Goal: Information Seeking & Learning: Learn about a topic

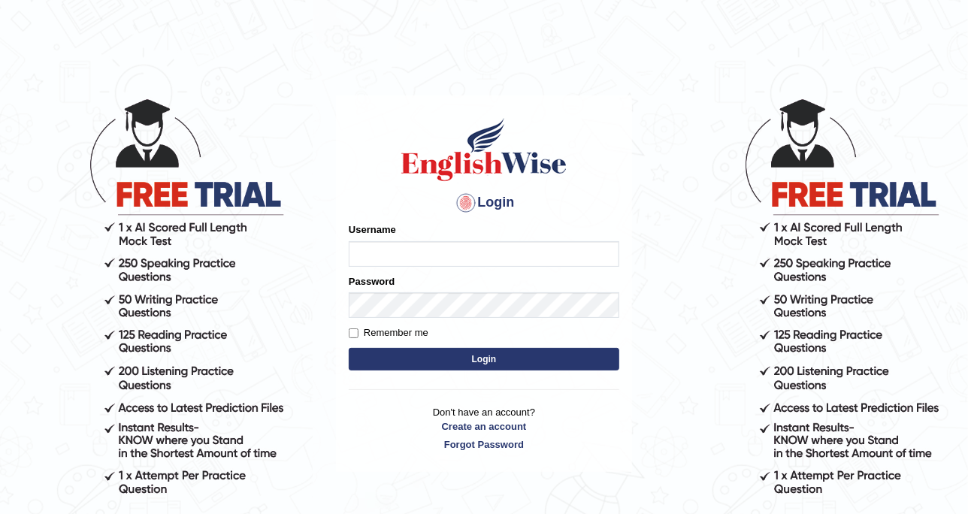
type input "DishaEw"
click at [431, 346] on form "Please fix the following errors: Username DishaEw Password Remember me Login" at bounding box center [484, 297] width 270 height 151
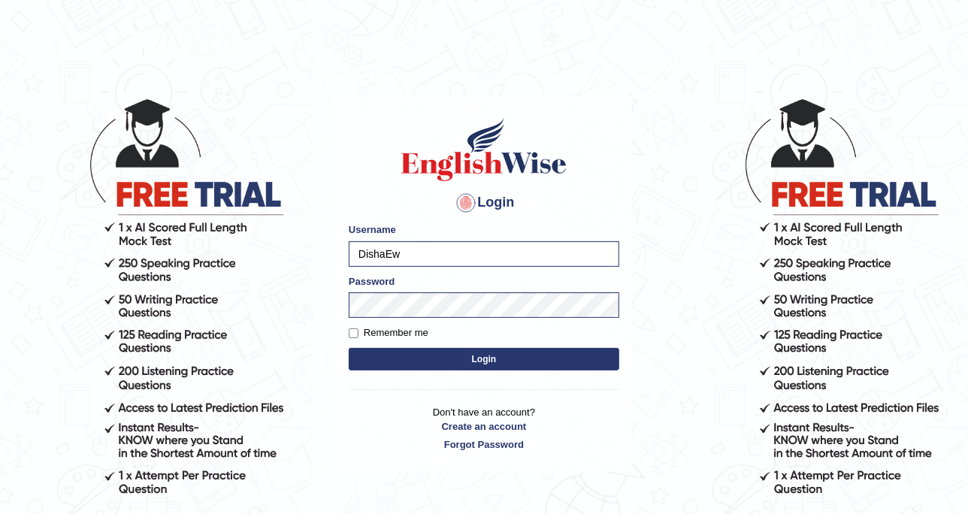
click at [458, 366] on button "Login" at bounding box center [484, 359] width 270 height 23
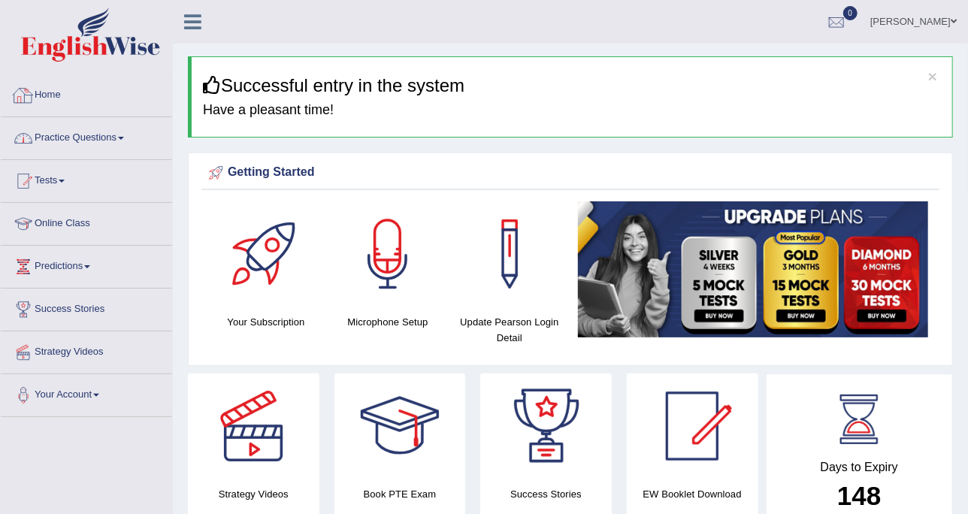
click at [113, 148] on link "Practice Questions" at bounding box center [86, 136] width 171 height 38
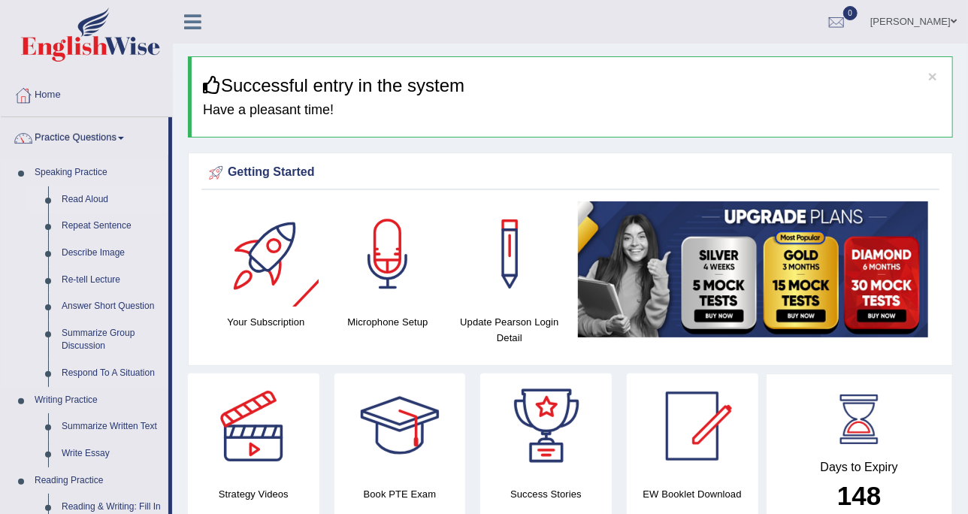
click at [90, 190] on link "Read Aloud" at bounding box center [111, 199] width 113 height 27
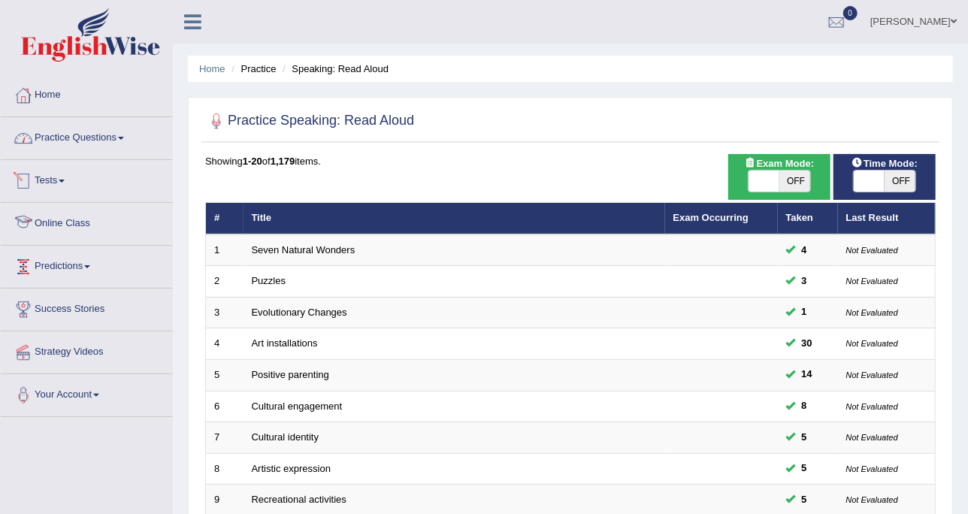
click at [91, 144] on link "Practice Questions" at bounding box center [86, 136] width 171 height 38
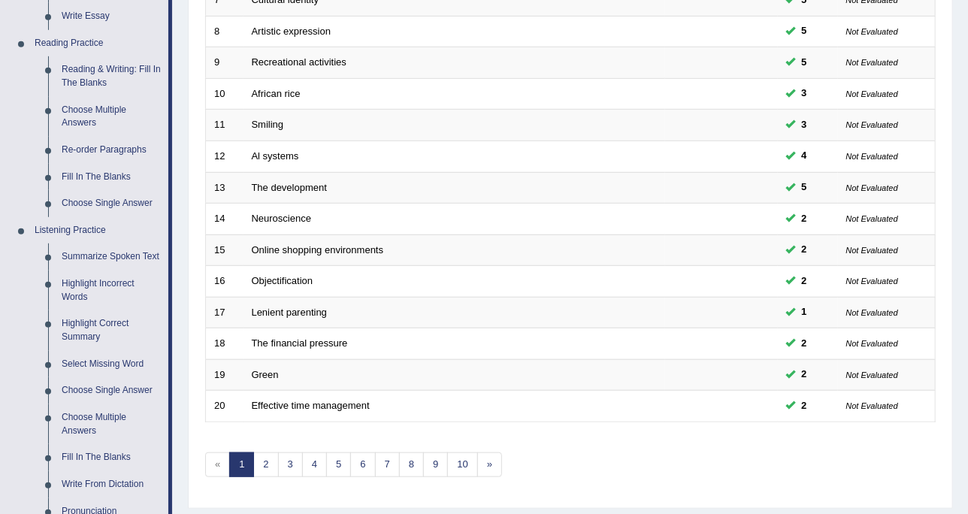
scroll to position [564, 0]
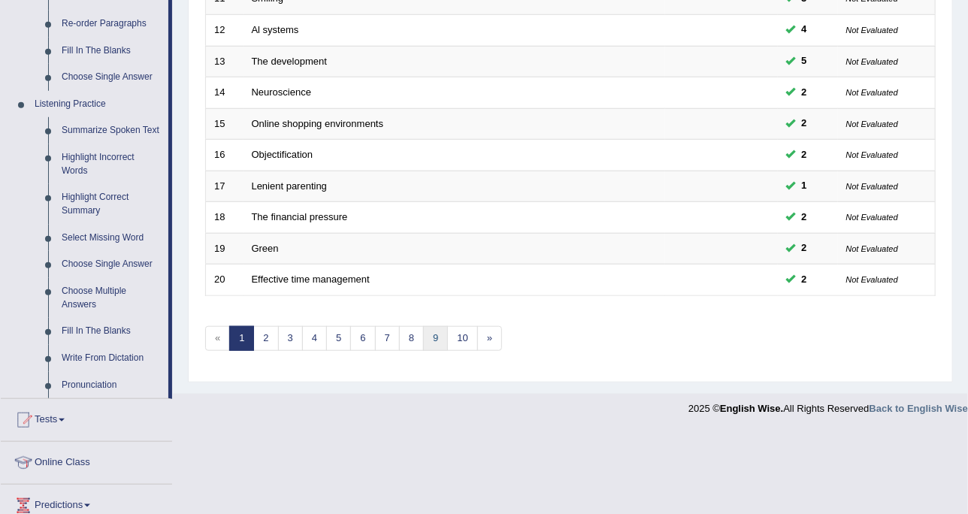
click at [423, 339] on link "9" at bounding box center [435, 338] width 25 height 25
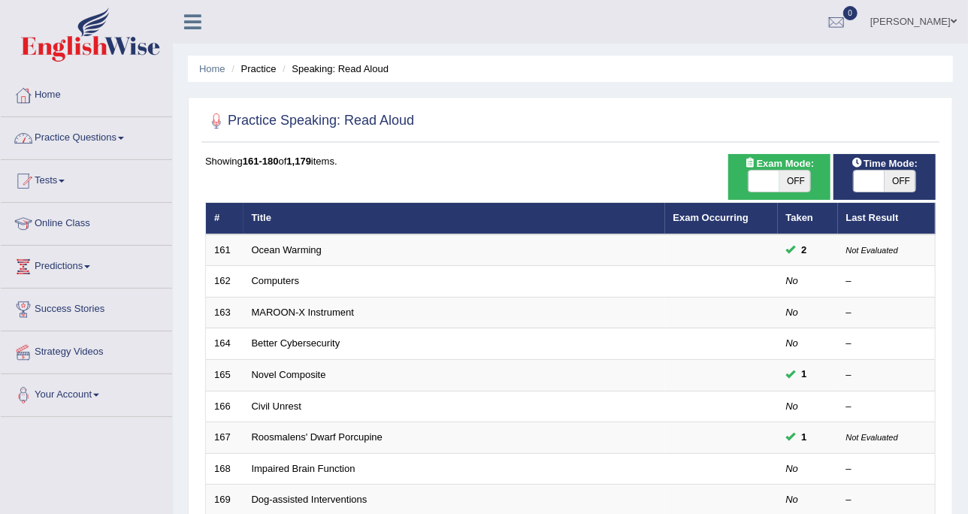
click at [56, 124] on link "Practice Questions" at bounding box center [86, 136] width 171 height 38
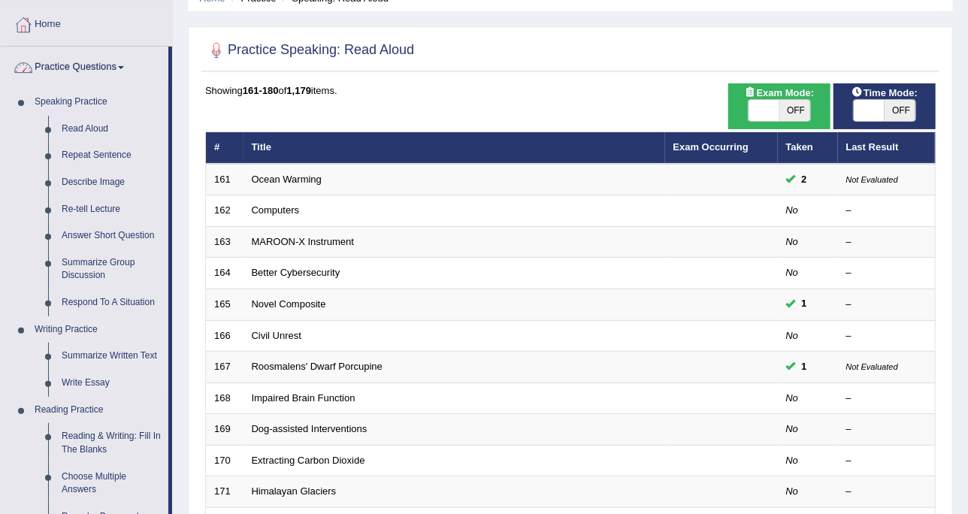
scroll to position [188, 0]
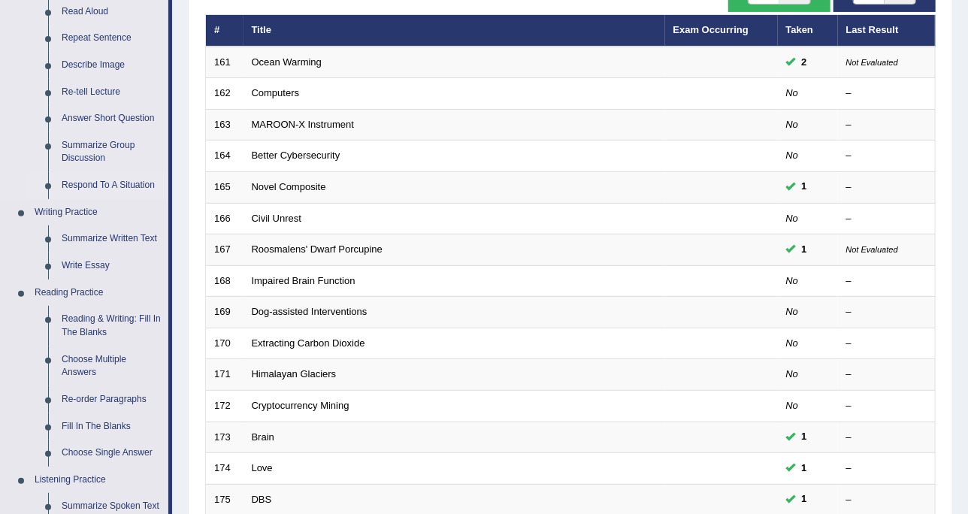
click at [112, 181] on link "Respond To A Situation" at bounding box center [111, 185] width 113 height 27
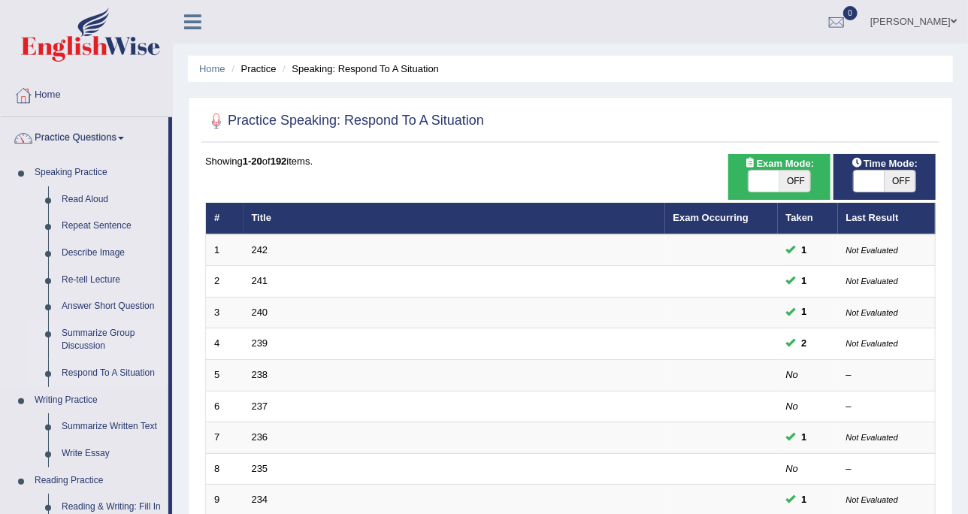
click at [101, 339] on link "Summarize Group Discussion" at bounding box center [111, 340] width 113 height 40
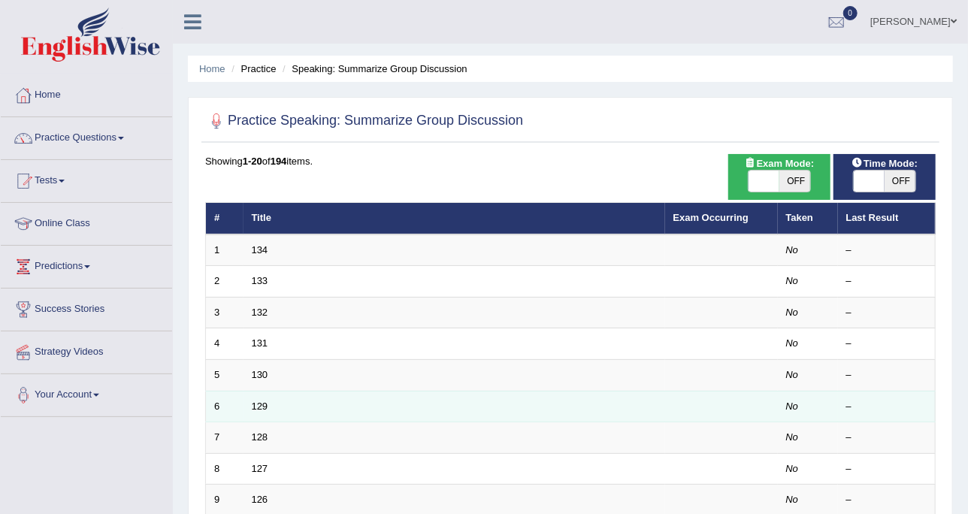
scroll to position [473, 0]
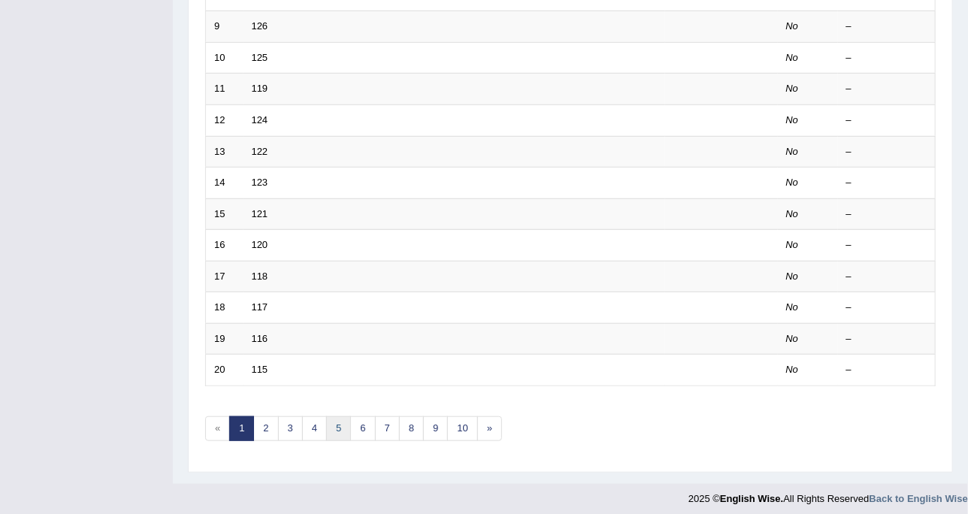
click at [326, 416] on link "5" at bounding box center [338, 428] width 25 height 25
click at [365, 422] on link "6" at bounding box center [362, 428] width 25 height 25
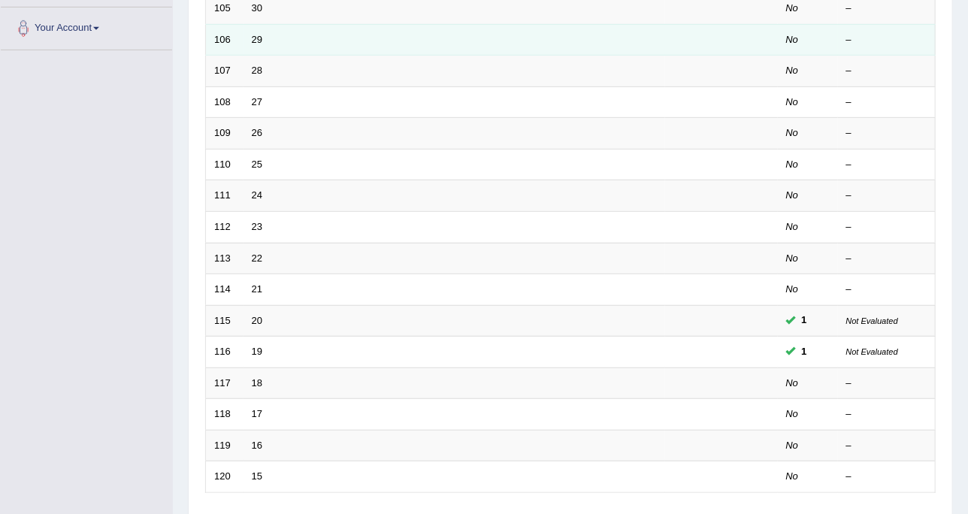
scroll to position [473, 0]
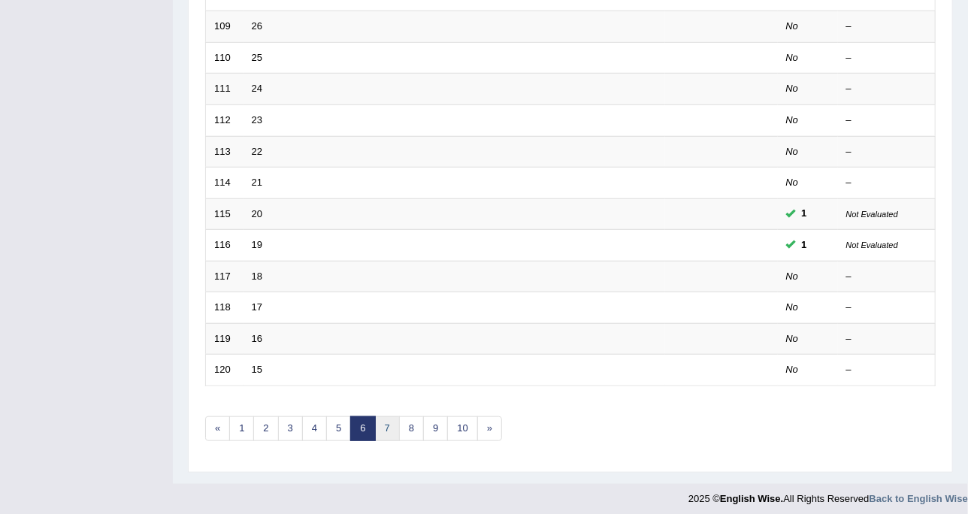
click at [378, 416] on link "7" at bounding box center [387, 428] width 25 height 25
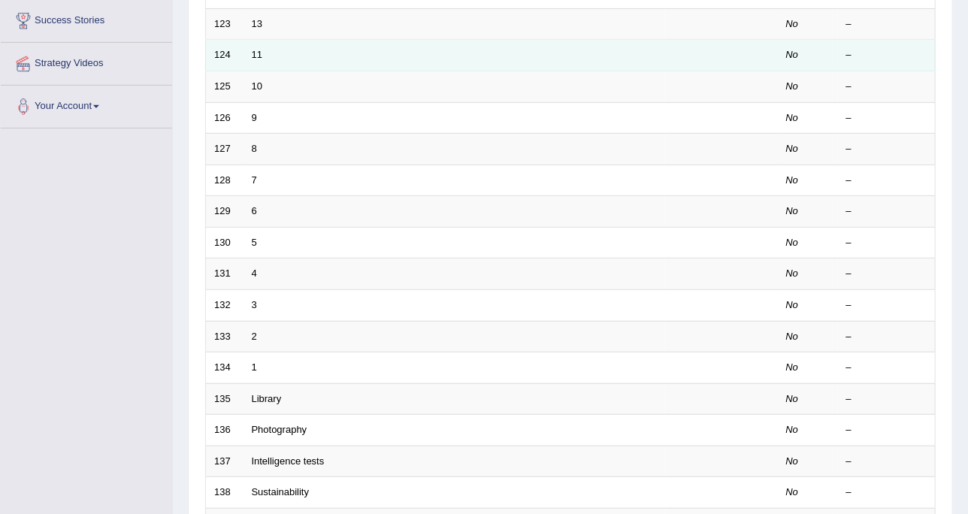
scroll to position [473, 0]
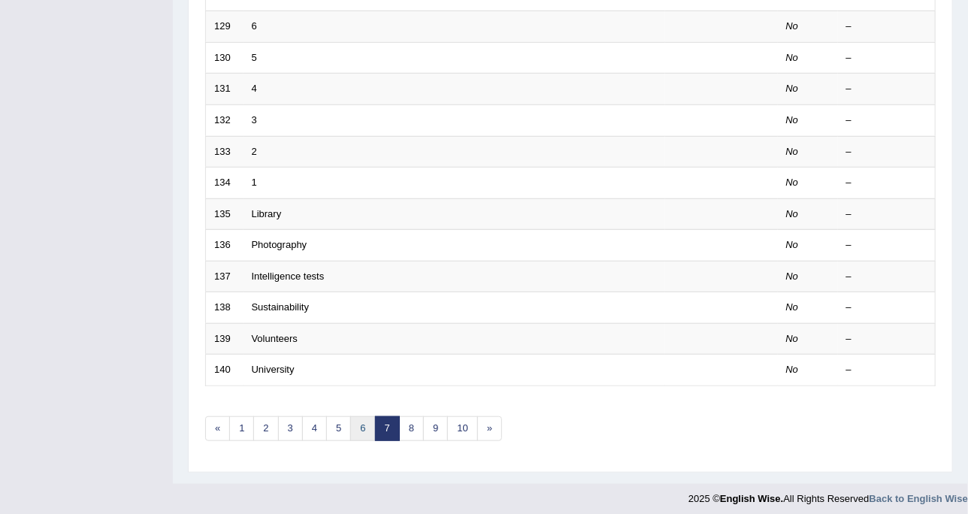
click at [355, 432] on link "6" at bounding box center [362, 428] width 25 height 25
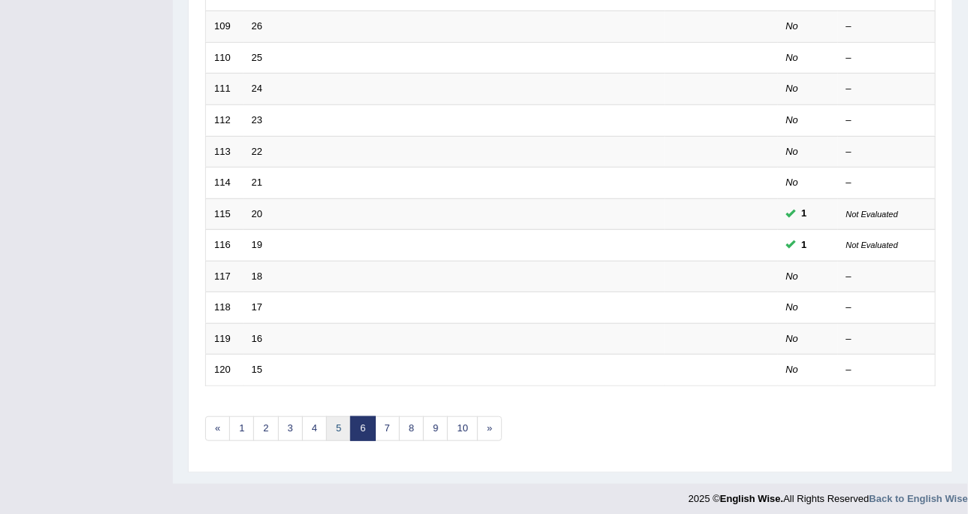
click at [333, 428] on link "5" at bounding box center [338, 428] width 25 height 25
click at [312, 421] on link "4" at bounding box center [314, 428] width 25 height 25
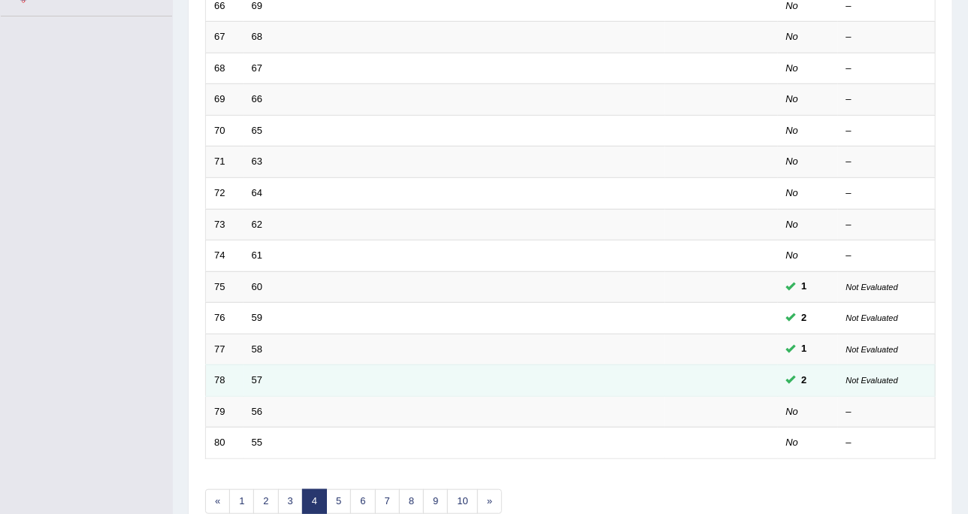
scroll to position [379, 0]
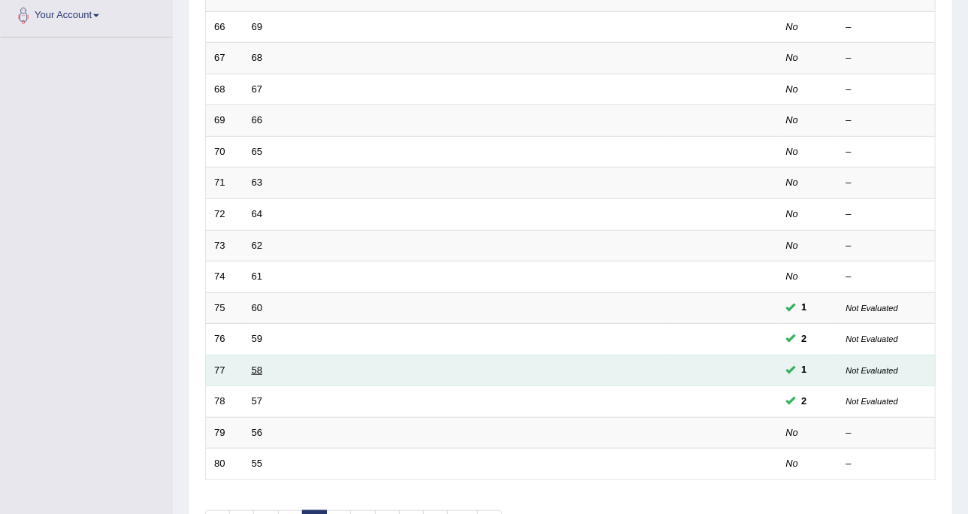
click at [261, 364] on link "58" at bounding box center [257, 369] width 11 height 11
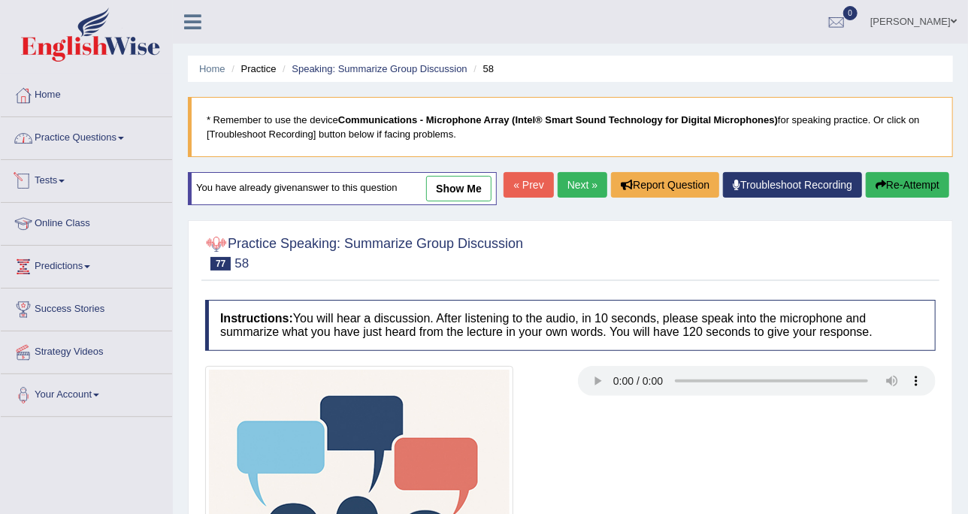
click at [95, 145] on link "Practice Questions" at bounding box center [86, 136] width 171 height 38
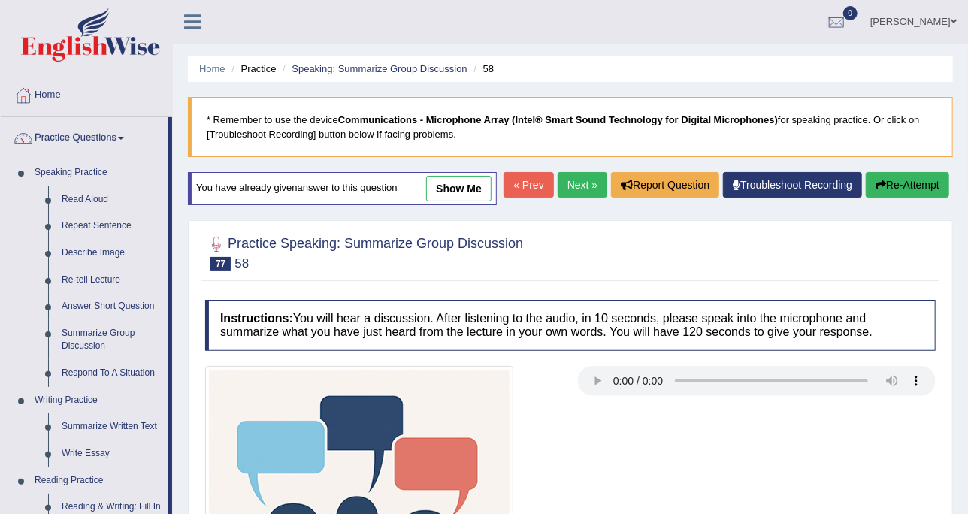
click at [331, 77] on ul "Home Practice Speaking: Summarize Group Discussion 58" at bounding box center [570, 69] width 765 height 26
click at [340, 67] on link "Speaking: Summarize Group Discussion" at bounding box center [379, 68] width 175 height 11
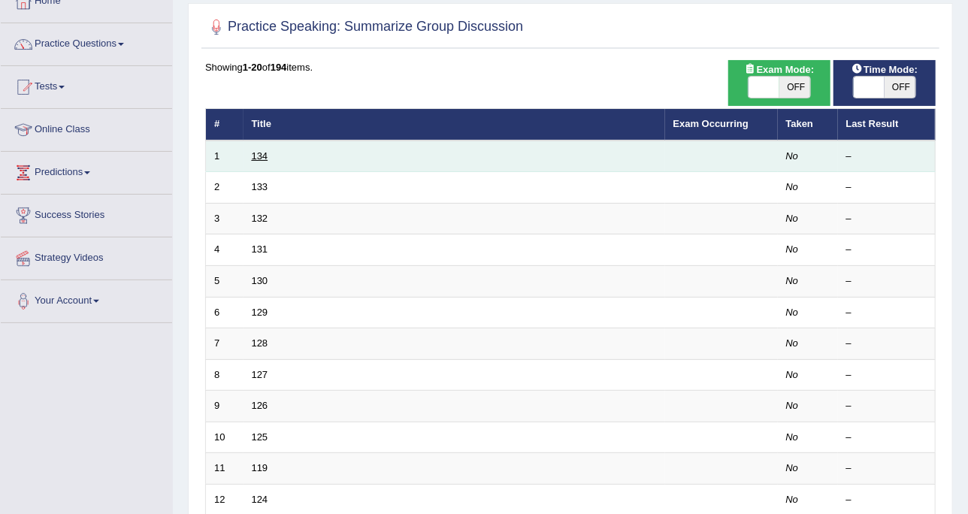
click at [263, 159] on link "134" at bounding box center [260, 155] width 17 height 11
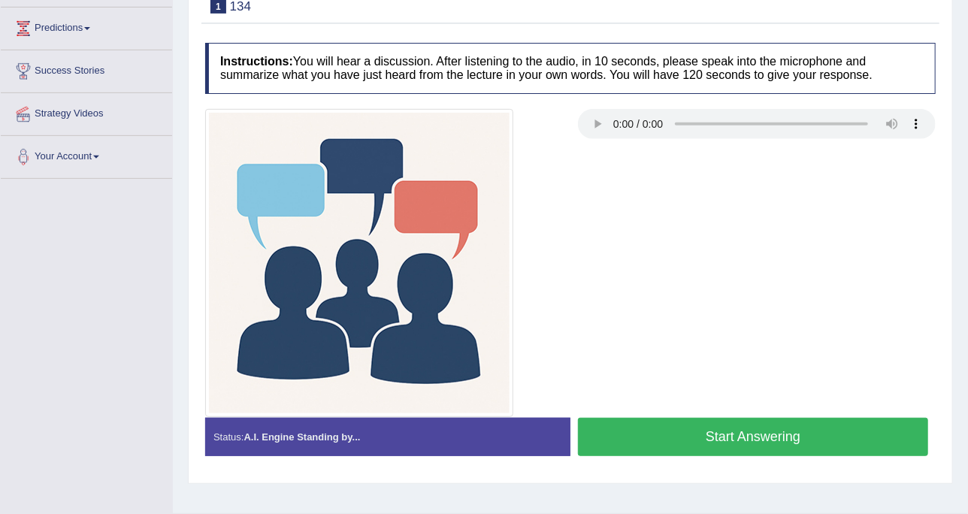
scroll to position [274, 0]
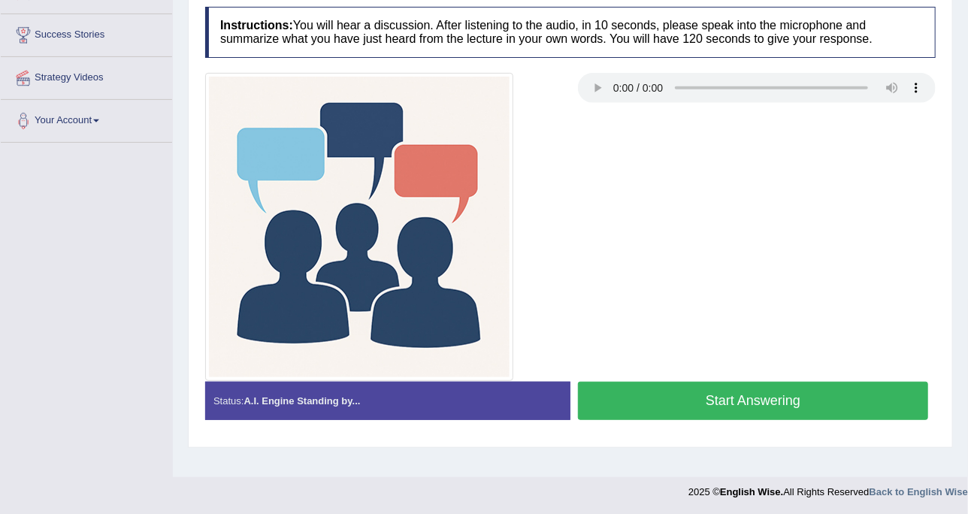
click at [648, 385] on button "Start Answering" at bounding box center [753, 401] width 350 height 38
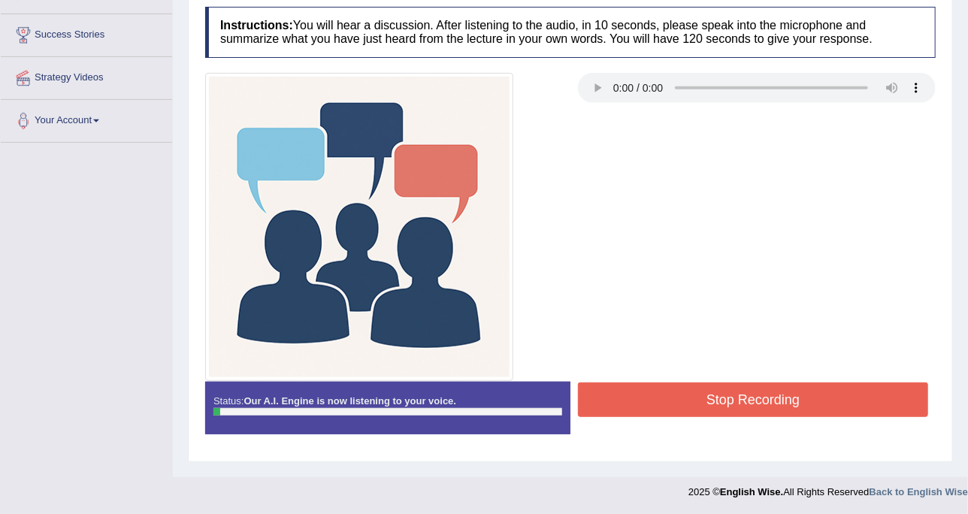
click at [763, 403] on button "Stop Recording" at bounding box center [753, 399] width 350 height 35
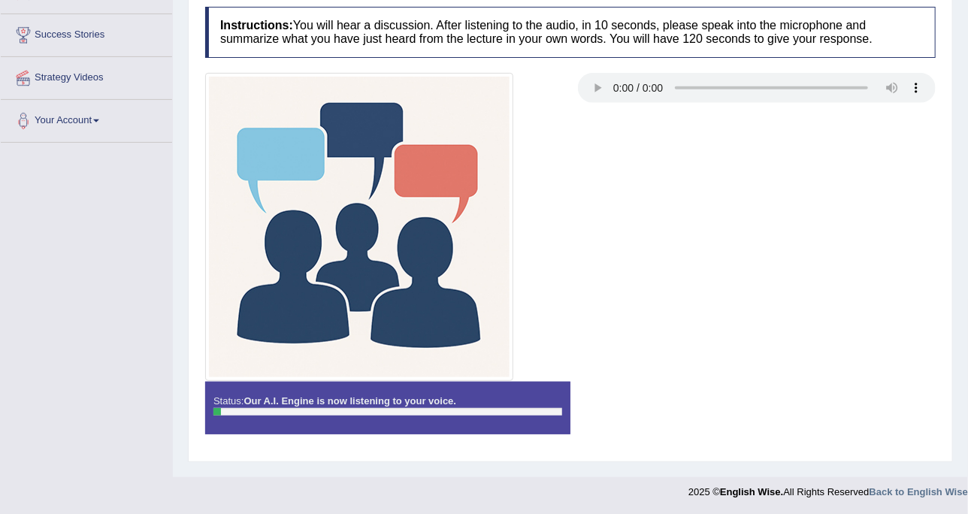
scroll to position [0, 0]
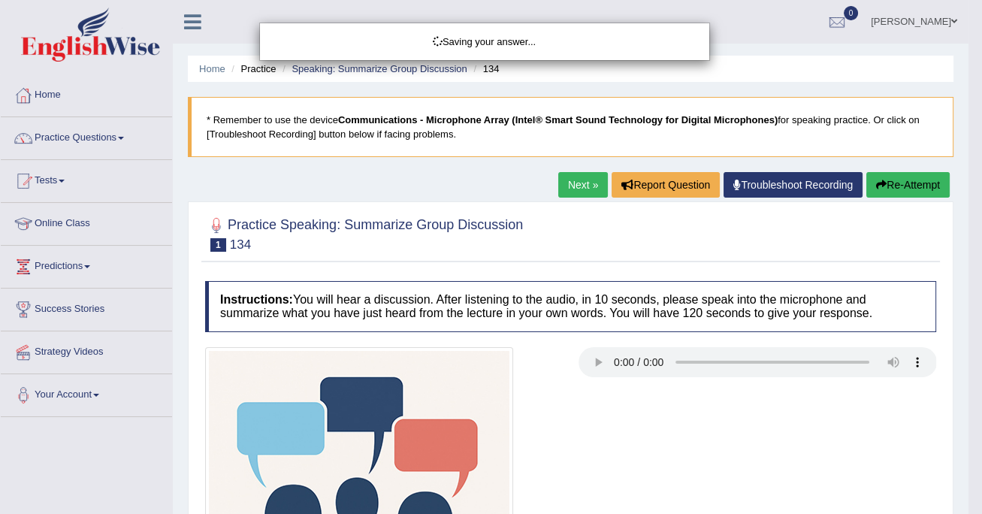
click at [890, 197] on div "Saving your answer..." at bounding box center [491, 257] width 982 height 514
click at [892, 195] on div "Saving your answer..." at bounding box center [491, 257] width 982 height 514
click at [892, 182] on div "Comparing text to speech..." at bounding box center [491, 257] width 982 height 514
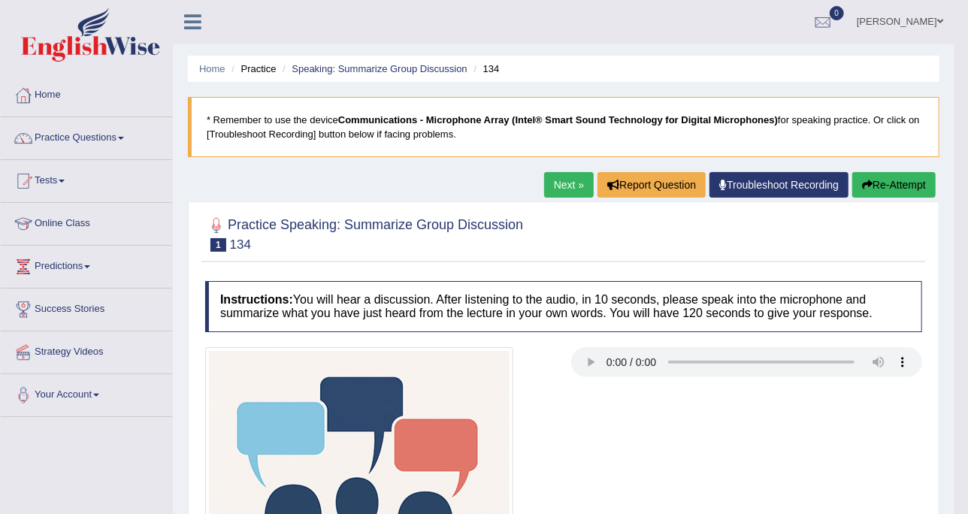
click at [878, 181] on button "Re-Attempt" at bounding box center [893, 185] width 83 height 26
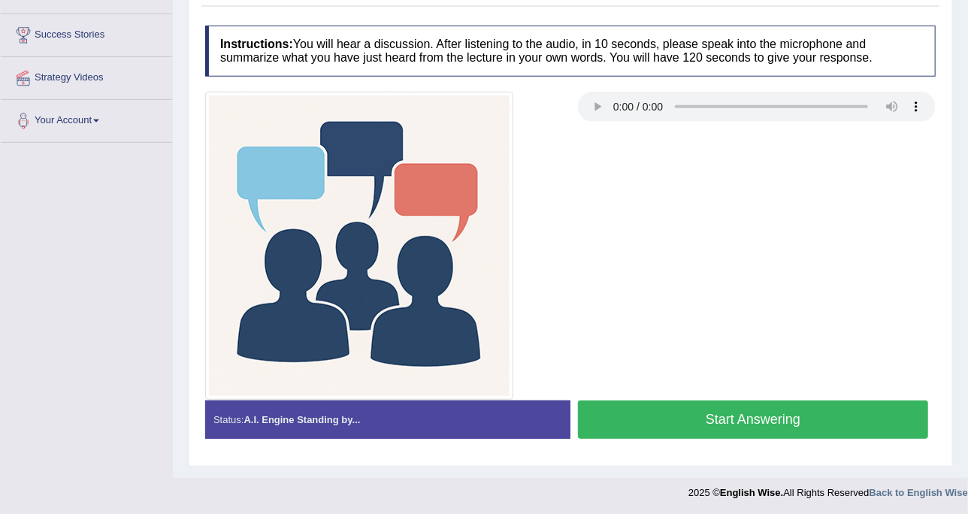
click at [650, 406] on button "Start Answering" at bounding box center [753, 419] width 350 height 38
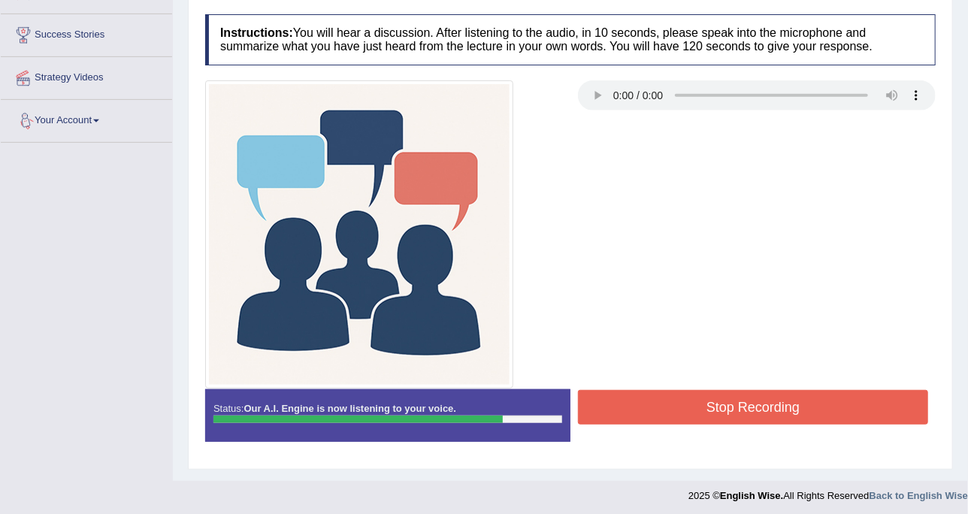
click at [701, 385] on div "Instructions: You will hear a discussion. After listening to the audio, in 10 s…" at bounding box center [570, 234] width 738 height 454
click at [705, 390] on button "Stop Recording" at bounding box center [753, 407] width 350 height 35
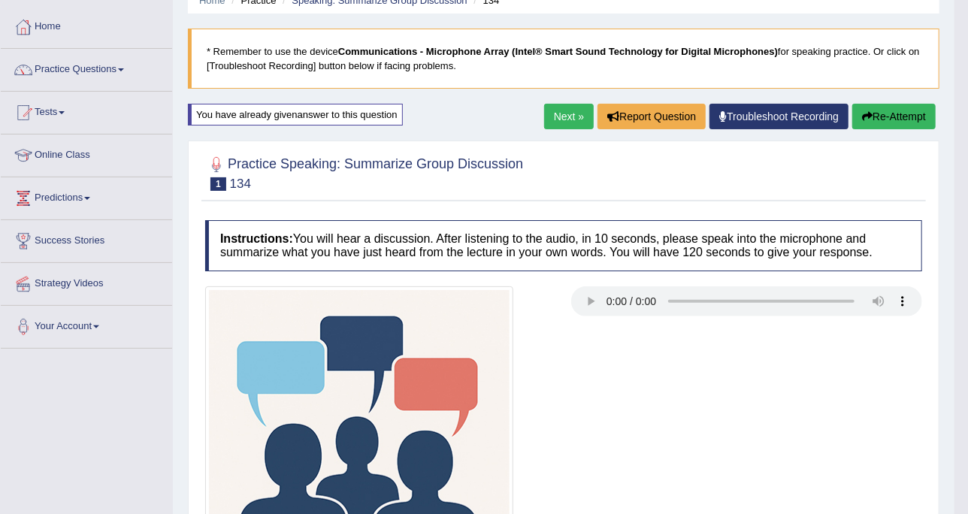
scroll to position [94, 0]
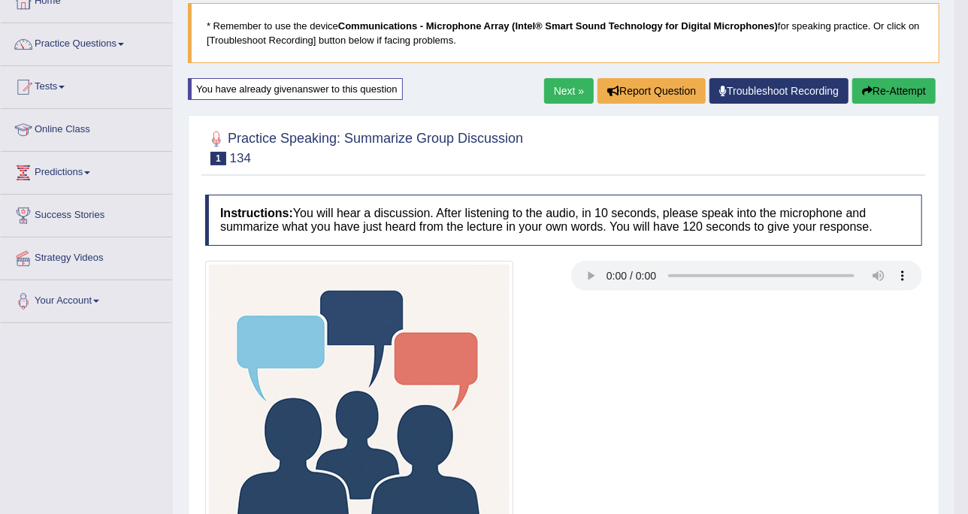
click at [880, 96] on button "Re-Attempt" at bounding box center [893, 91] width 83 height 26
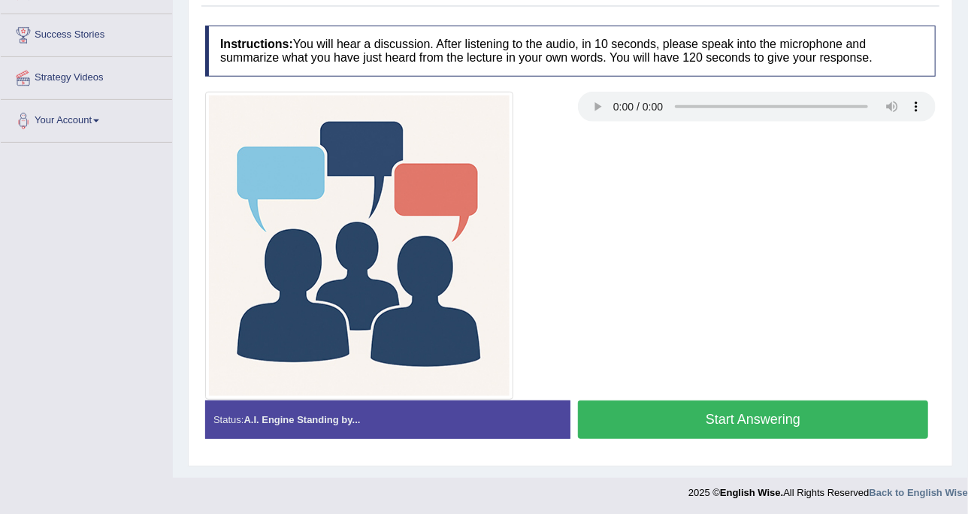
click at [627, 419] on button "Start Answering" at bounding box center [753, 419] width 350 height 38
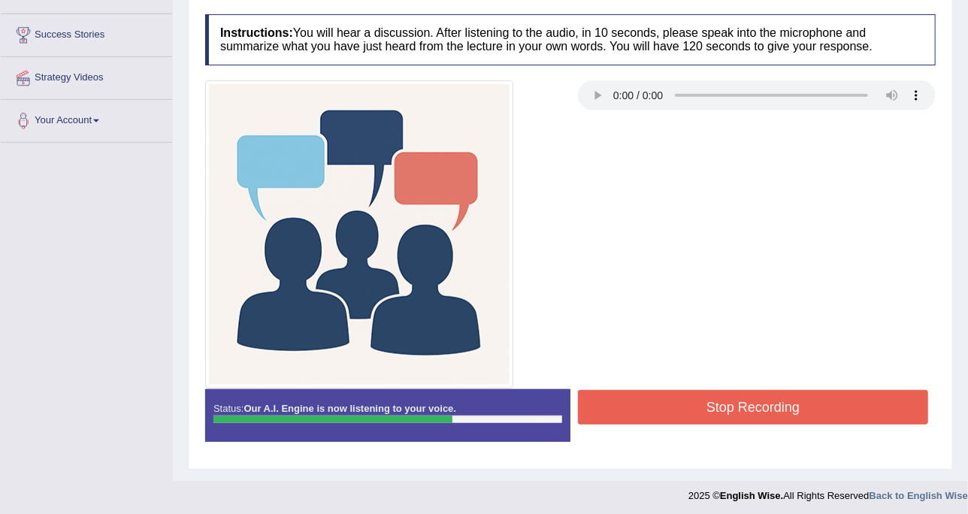
click at [713, 415] on button "Stop Recording" at bounding box center [753, 407] width 350 height 35
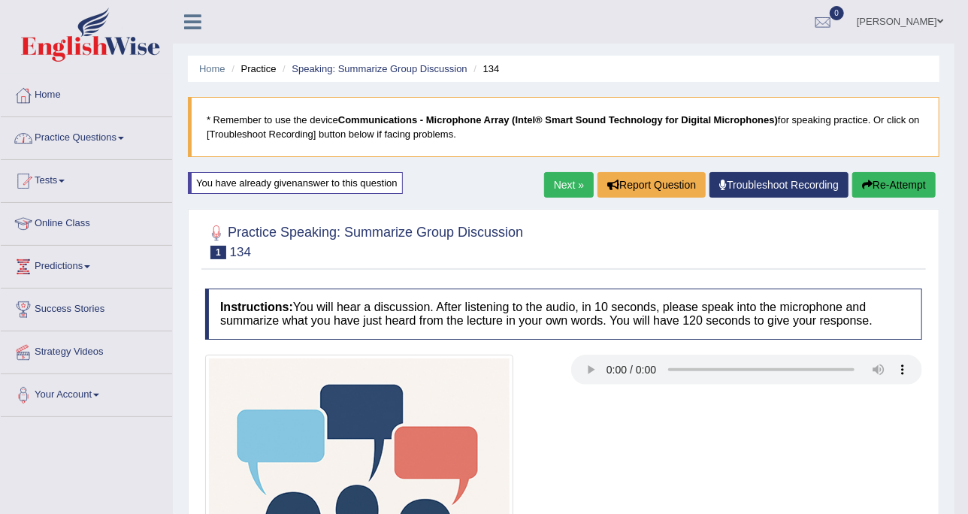
click at [123, 142] on link "Practice Questions" at bounding box center [86, 136] width 171 height 38
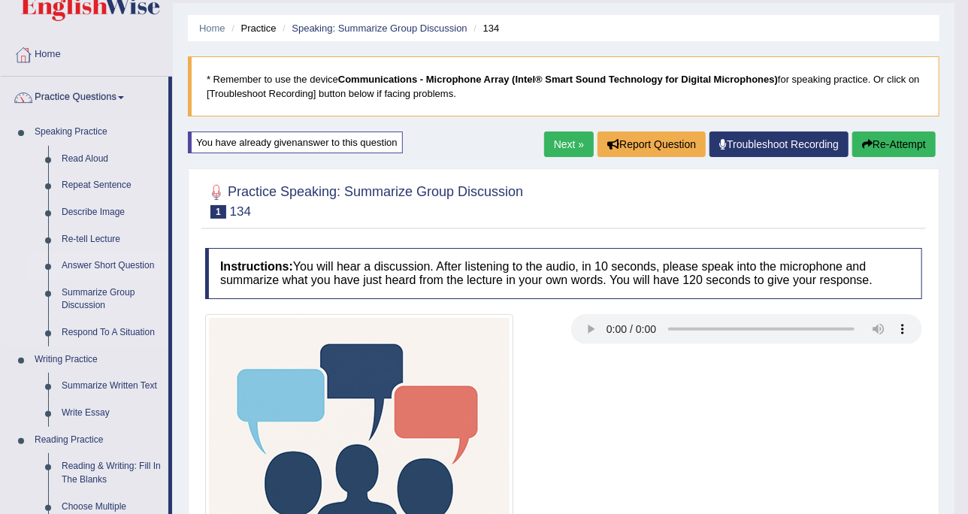
scroll to position [94, 0]
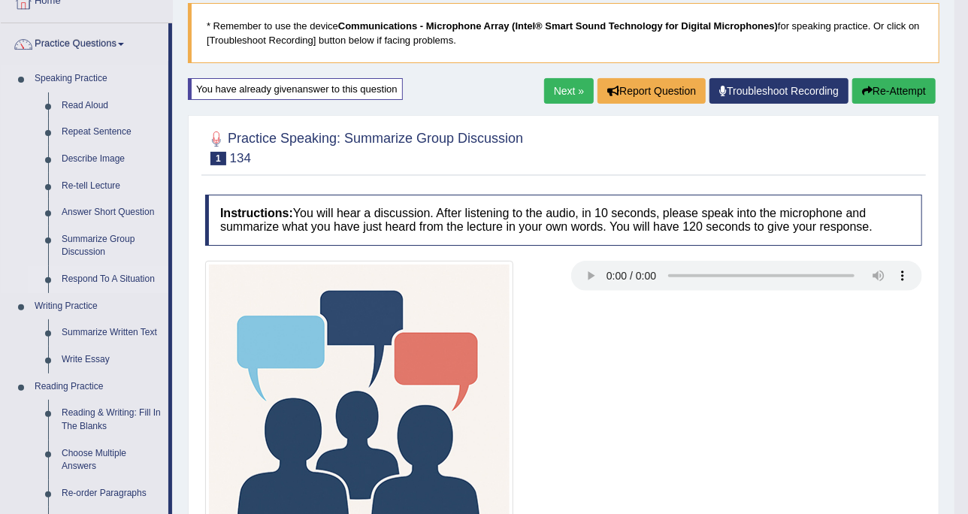
click at [126, 271] on link "Respond To A Situation" at bounding box center [111, 279] width 113 height 27
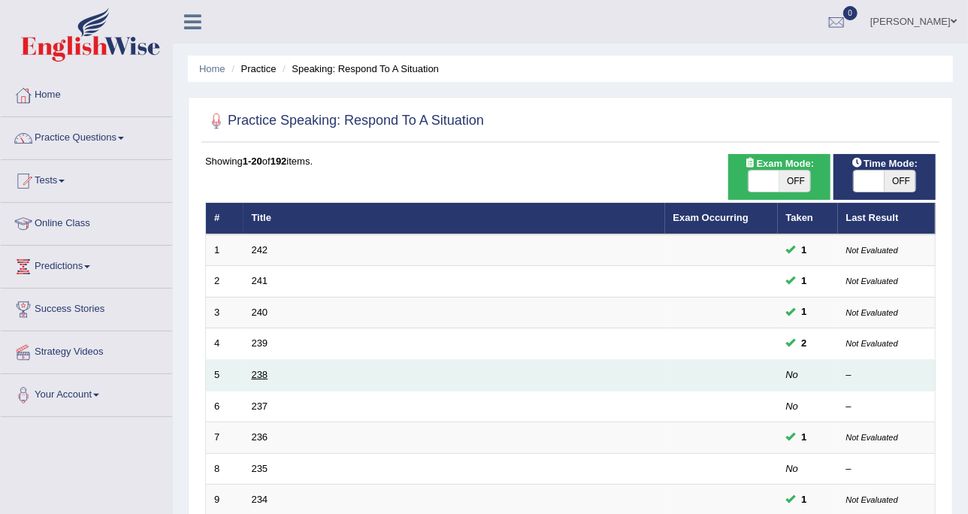
click at [263, 372] on link "238" at bounding box center [260, 374] width 17 height 11
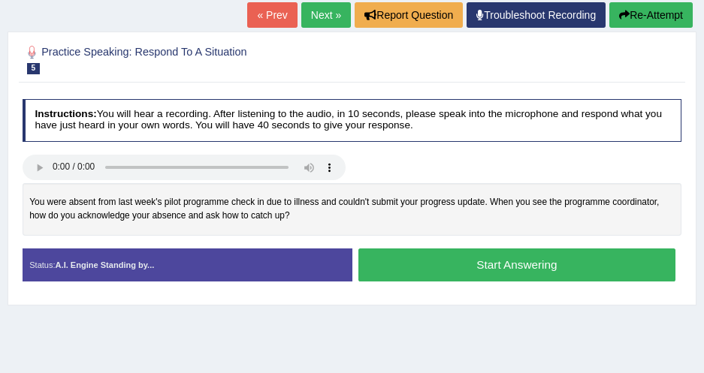
scroll to position [188, 0]
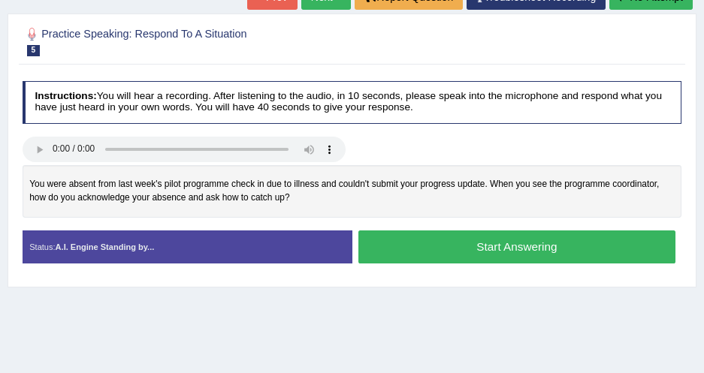
click at [435, 254] on button "Start Answering" at bounding box center [516, 247] width 317 height 32
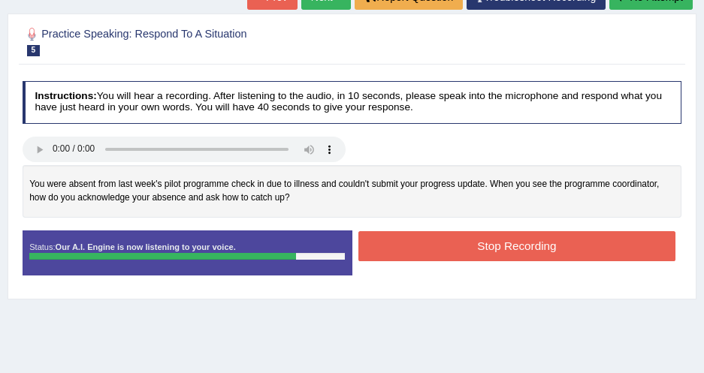
click at [416, 240] on button "Stop Recording" at bounding box center [516, 245] width 317 height 29
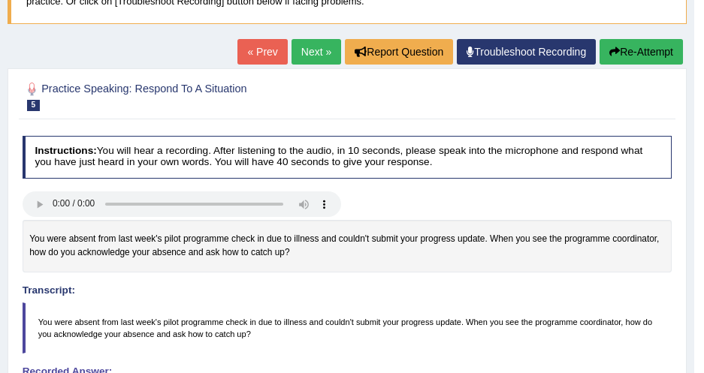
scroll to position [51, 0]
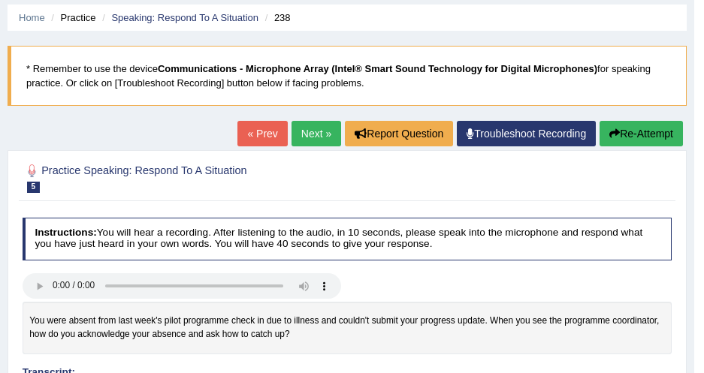
click at [630, 134] on button "Re-Attempt" at bounding box center [641, 134] width 83 height 26
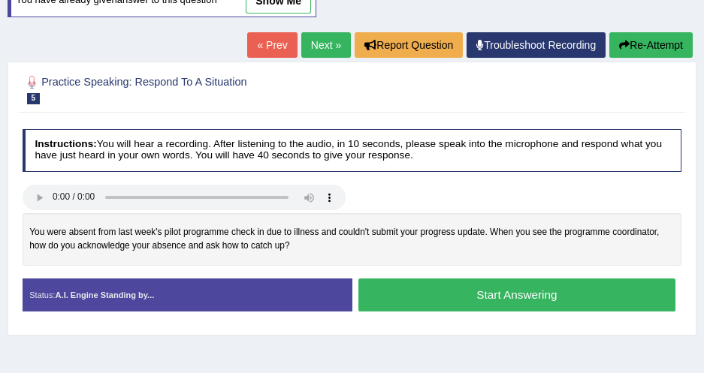
click at [482, 292] on button "Start Answering" at bounding box center [516, 295] width 317 height 32
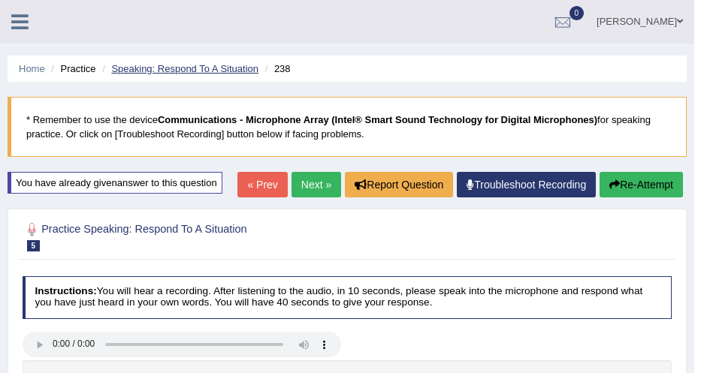
click at [227, 74] on link "Speaking: Respond To A Situation" at bounding box center [184, 68] width 147 height 11
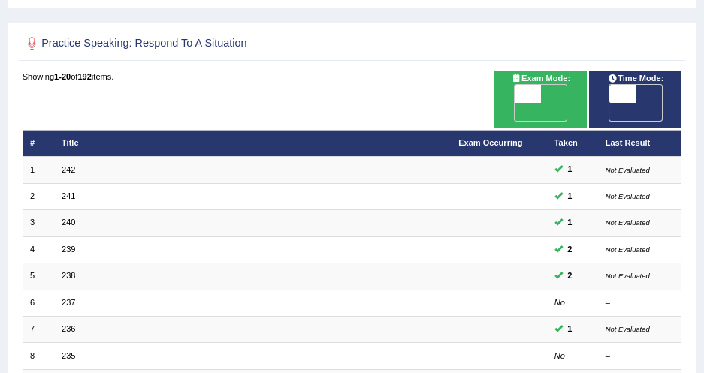
scroll to position [68, 0]
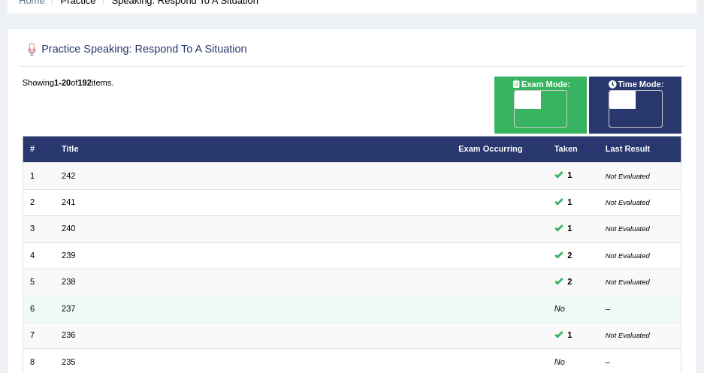
click at [60, 296] on td "237" at bounding box center [253, 309] width 397 height 26
click at [63, 304] on link "237" at bounding box center [69, 308] width 14 height 9
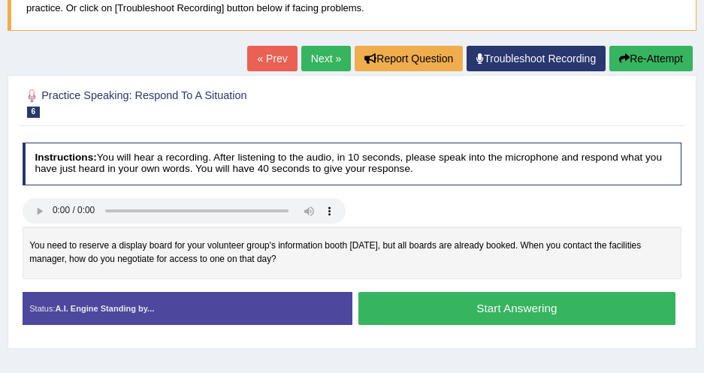
scroll to position [136, 0]
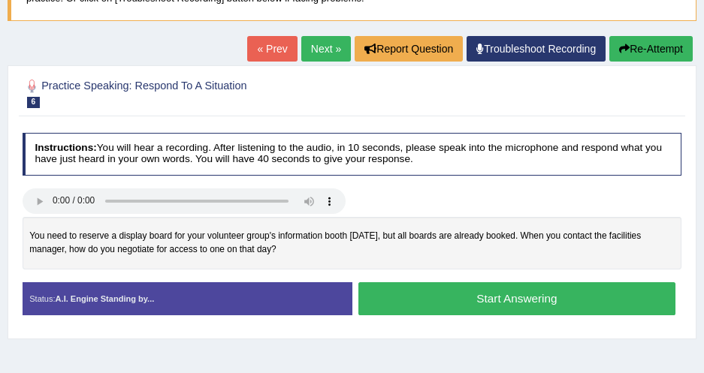
click at [369, 121] on div "Practice Speaking: Respond To A Situation 6 237 Instructions: You will hear a r…" at bounding box center [352, 202] width 689 height 274
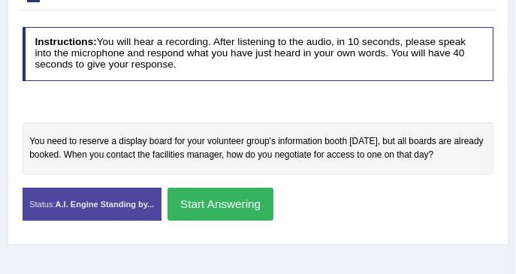
scroll to position [237, 0]
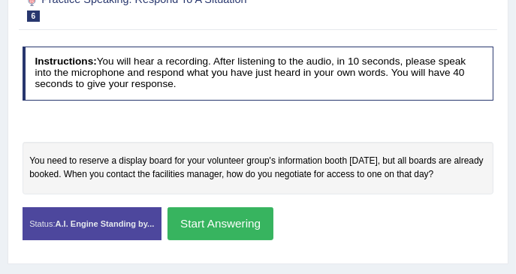
click at [231, 219] on button "Start Answering" at bounding box center [221, 223] width 106 height 32
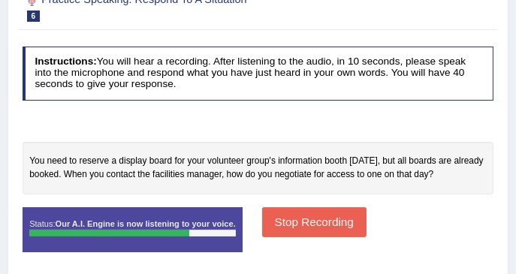
click at [312, 222] on button "Stop Recording" at bounding box center [314, 221] width 104 height 29
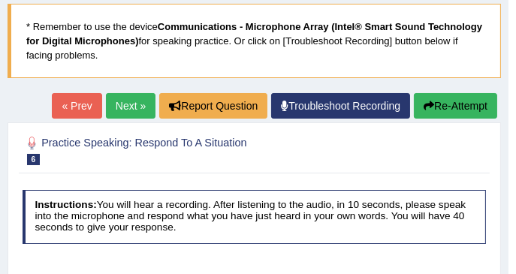
scroll to position [86, 0]
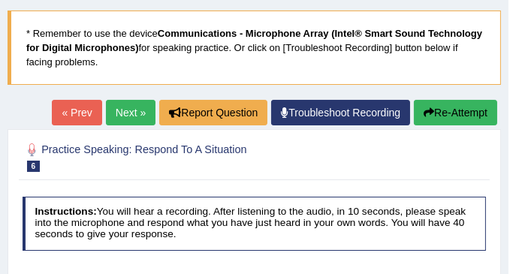
click at [460, 117] on button "Re-Attempt" at bounding box center [455, 113] width 83 height 26
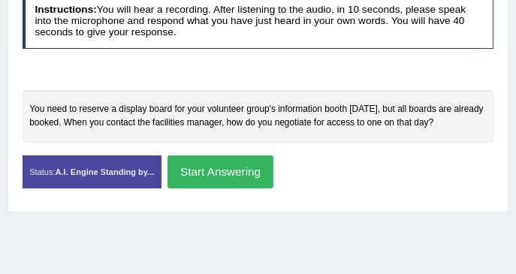
scroll to position [287, 0]
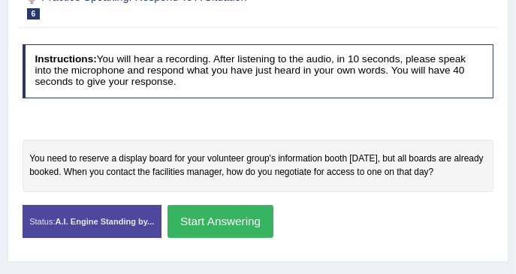
click at [213, 228] on button "Start Answering" at bounding box center [221, 221] width 106 height 32
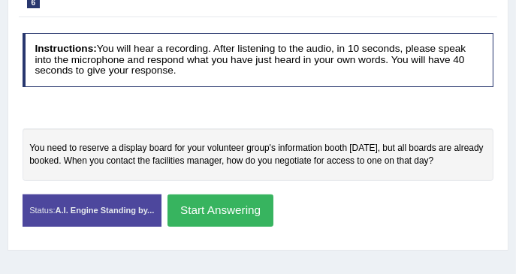
scroll to position [276, 0]
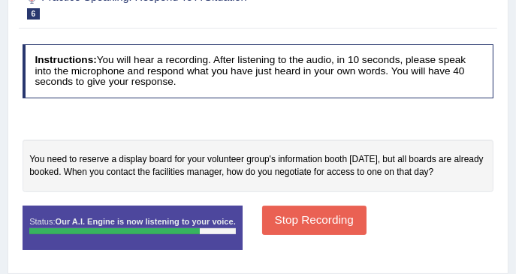
click at [282, 225] on button "Stop Recording" at bounding box center [314, 220] width 104 height 29
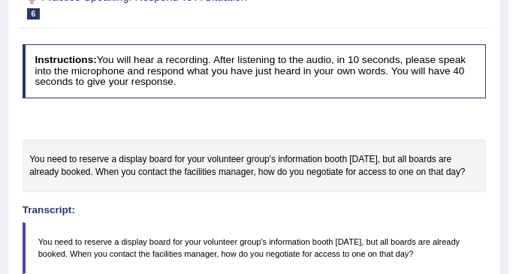
scroll to position [226, 0]
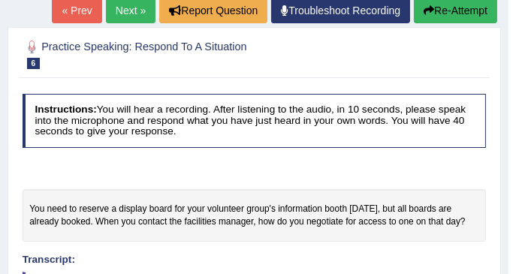
click at [425, 11] on icon "button" at bounding box center [429, 10] width 11 height 11
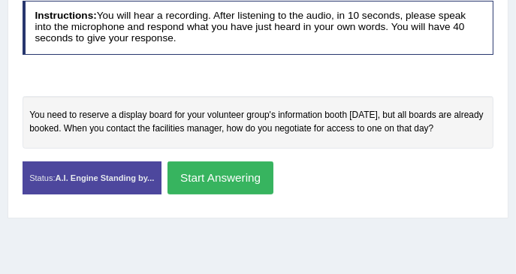
click at [230, 111] on div "You need to reserve a display board for your volunteer group's information boot…" at bounding box center [259, 122] width 472 height 52
click at [206, 180] on button "Start Answering" at bounding box center [221, 178] width 106 height 32
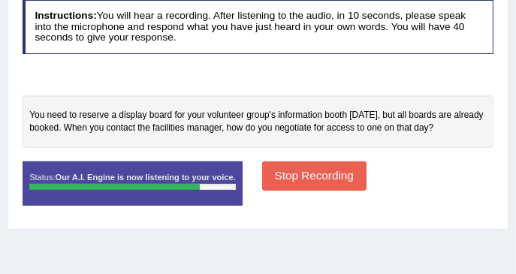
click at [316, 180] on button "Stop Recording" at bounding box center [314, 176] width 104 height 29
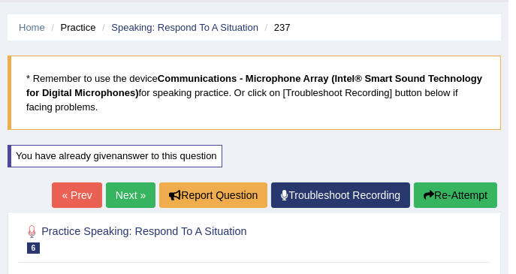
scroll to position [20, 0]
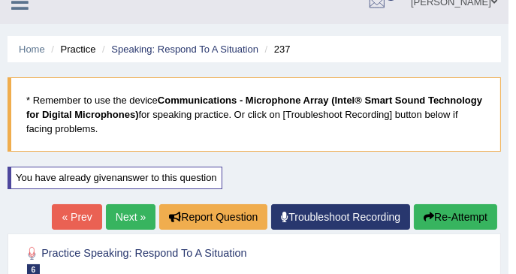
click at [462, 214] on button "Re-Attempt" at bounding box center [455, 217] width 83 height 26
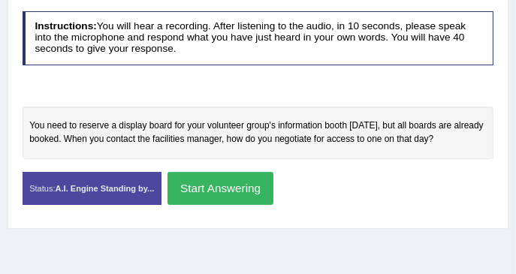
click at [222, 188] on button "Start Answering" at bounding box center [221, 188] width 106 height 32
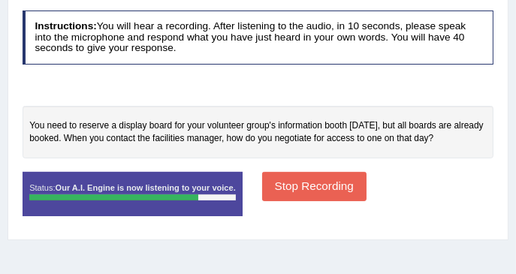
click at [291, 178] on button "Stop Recording" at bounding box center [314, 186] width 104 height 29
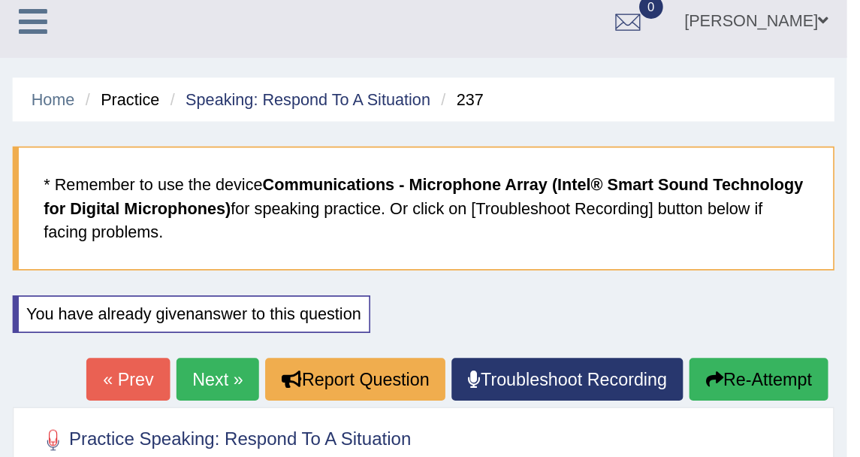
scroll to position [0, 0]
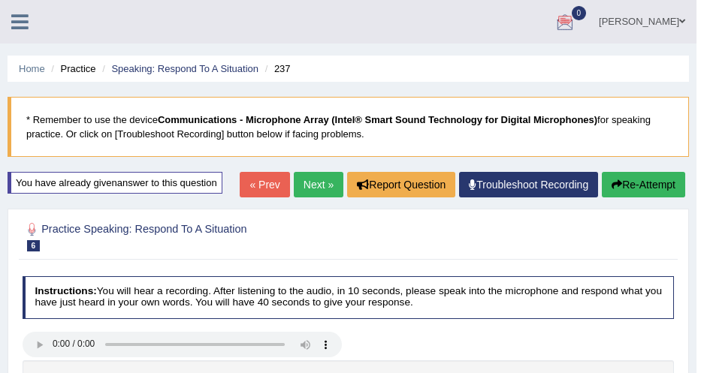
drag, startPoint x: 458, startPoint y: 1, endPoint x: 271, endPoint y: 38, distance: 190.1
click at [271, 38] on ul "Disha Vij Toggle navigation Username: DishaEw Access Type: Online Subscription:…" at bounding box center [453, 21] width 488 height 43
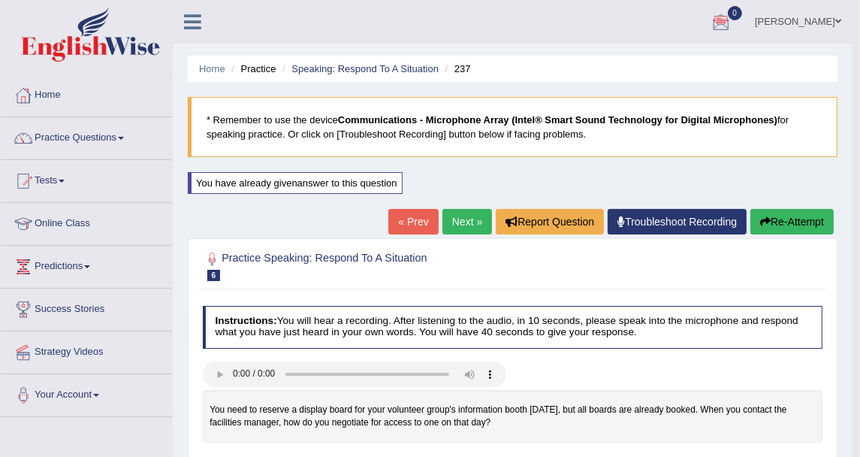
drag, startPoint x: 654, startPoint y: 1, endPoint x: 94, endPoint y: 138, distance: 576.4
click at [94, 138] on link "Practice Questions" at bounding box center [86, 136] width 171 height 38
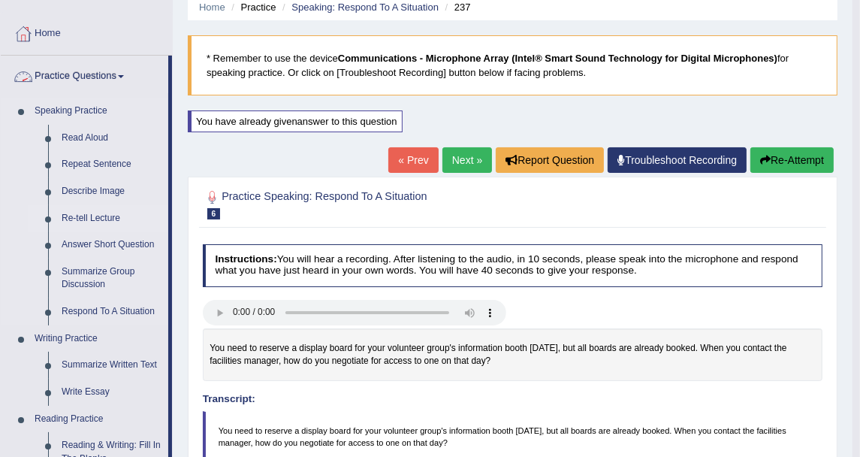
scroll to position [83, 0]
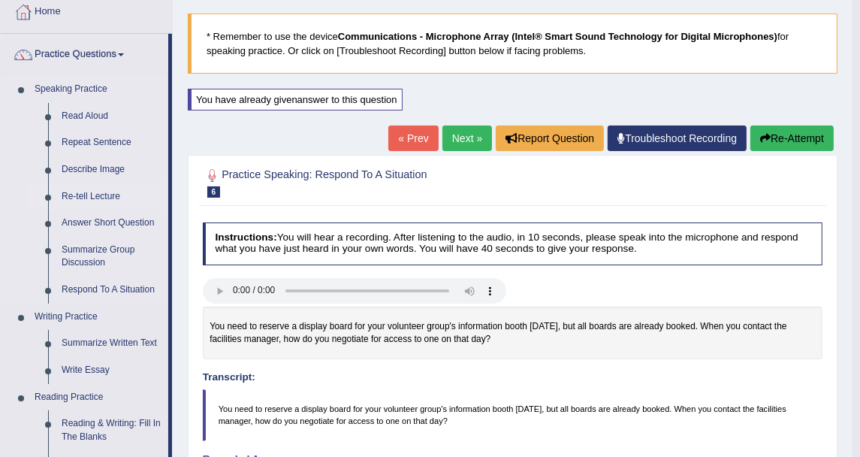
click at [104, 191] on link "Re-tell Lecture" at bounding box center [111, 196] width 113 height 27
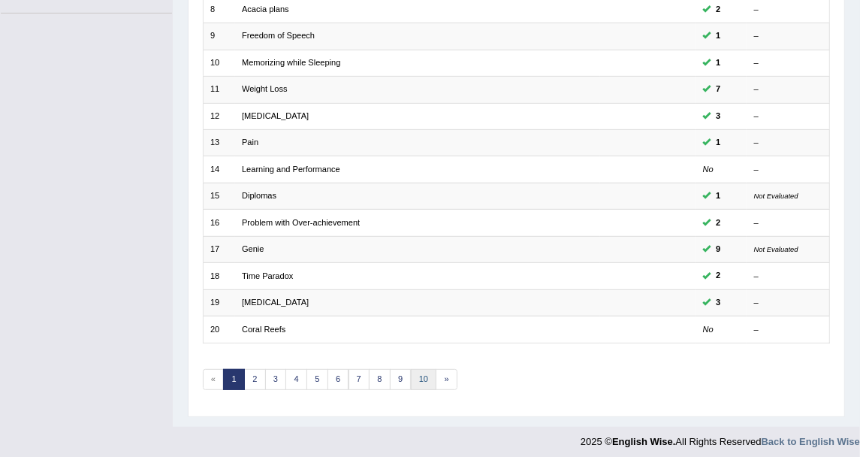
click at [419, 376] on link "10" at bounding box center [424, 379] width 26 height 21
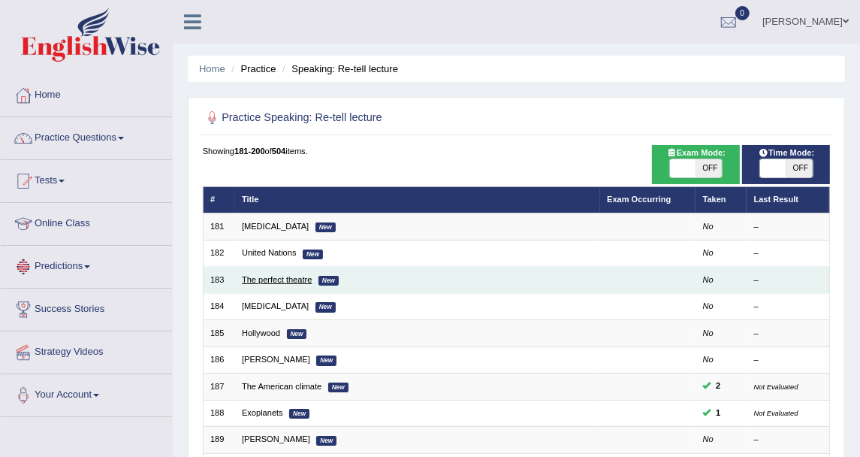
click at [298, 275] on link "The perfect theatre" at bounding box center [277, 279] width 70 height 9
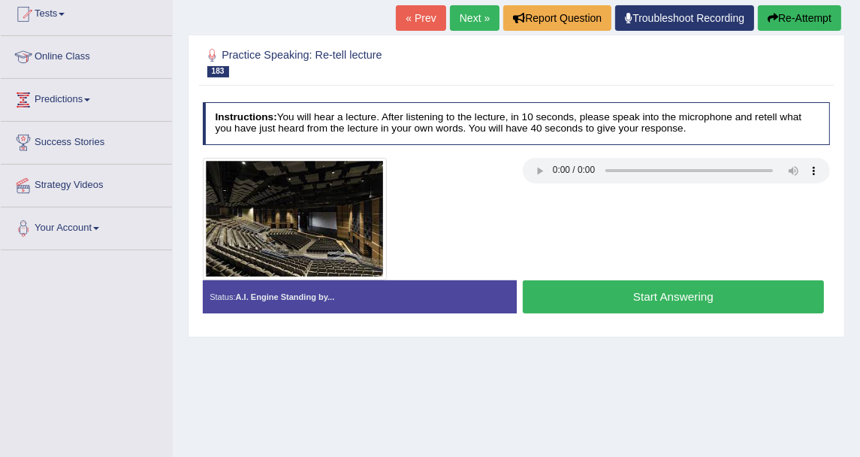
click at [607, 286] on button "Start Answering" at bounding box center [673, 296] width 301 height 32
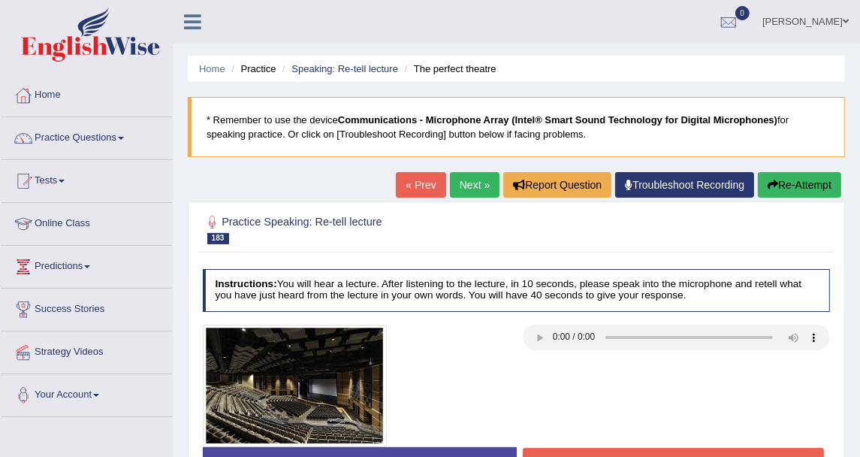
click at [784, 178] on button "Re-Attempt" at bounding box center [799, 185] width 83 height 26
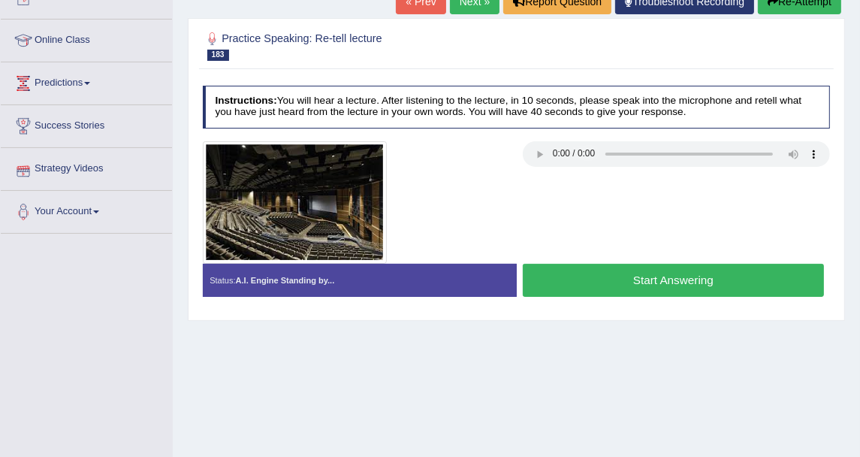
click at [570, 274] on button "Start Answering" at bounding box center [673, 280] width 301 height 32
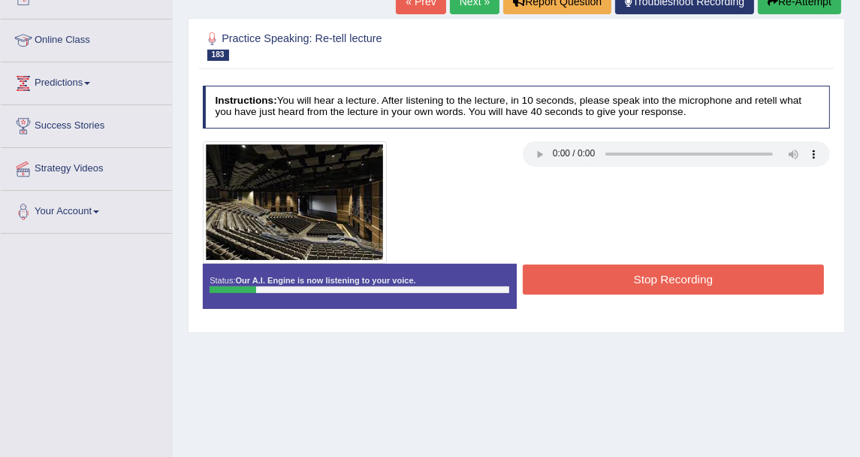
click at [581, 276] on button "Stop Recording" at bounding box center [673, 278] width 301 height 29
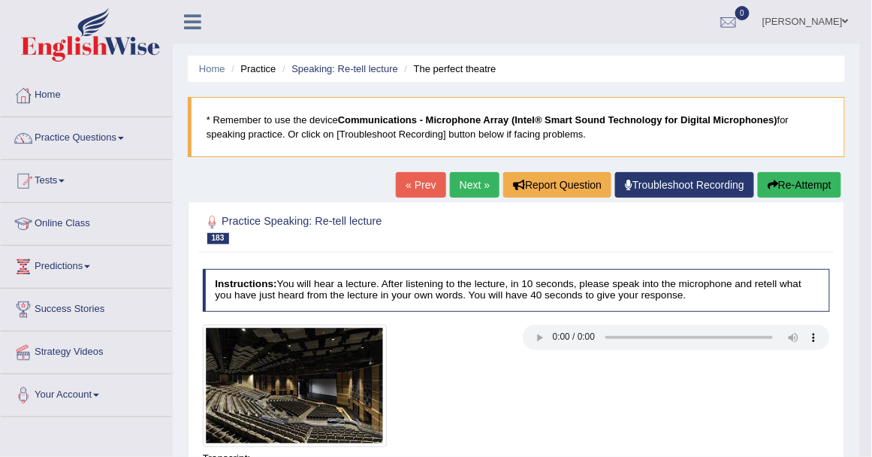
click at [0, 0] on div "Saving your answer..." at bounding box center [0, 0] width 0 height 0
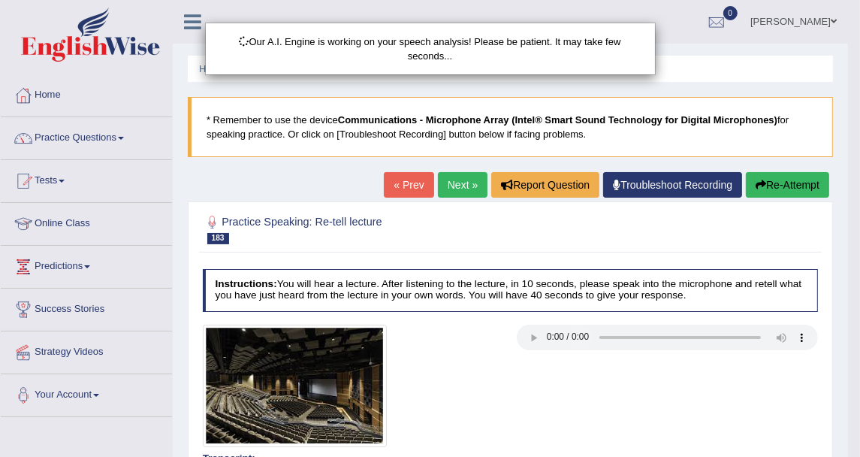
click at [773, 183] on div "Our A.I. Engine is working on your speech analysis! Please be patient. It may t…" at bounding box center [430, 228] width 860 height 457
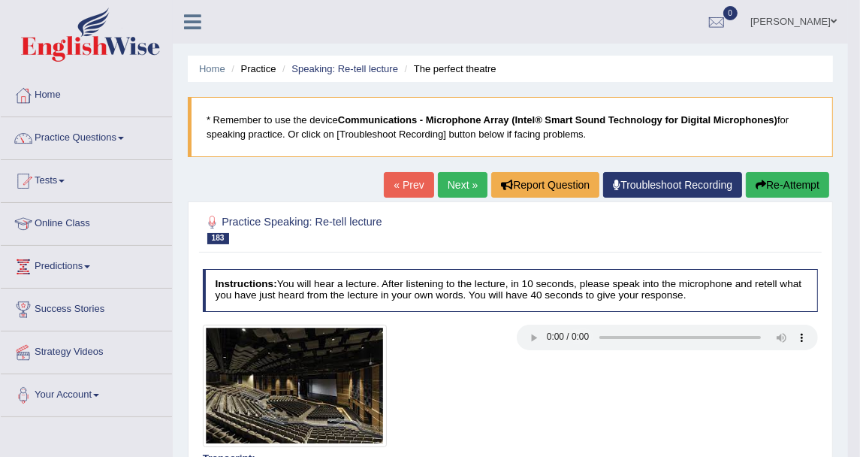
click at [777, 183] on button "Re-Attempt" at bounding box center [787, 185] width 83 height 26
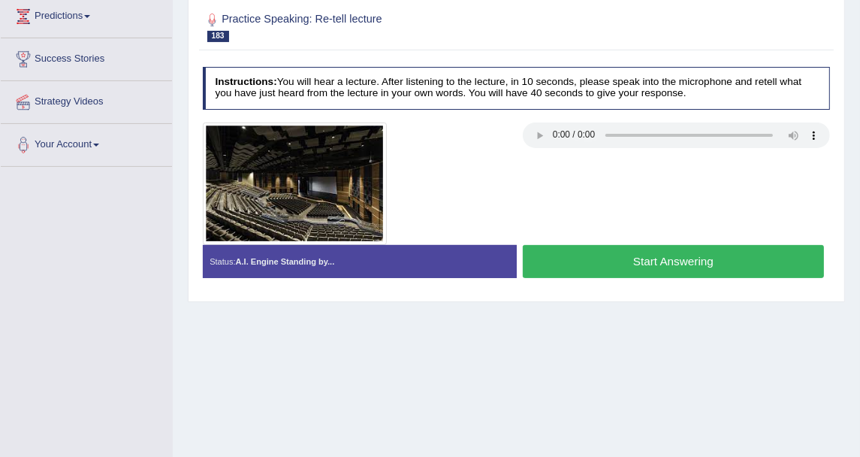
click at [573, 264] on button "Start Answering" at bounding box center [673, 261] width 301 height 32
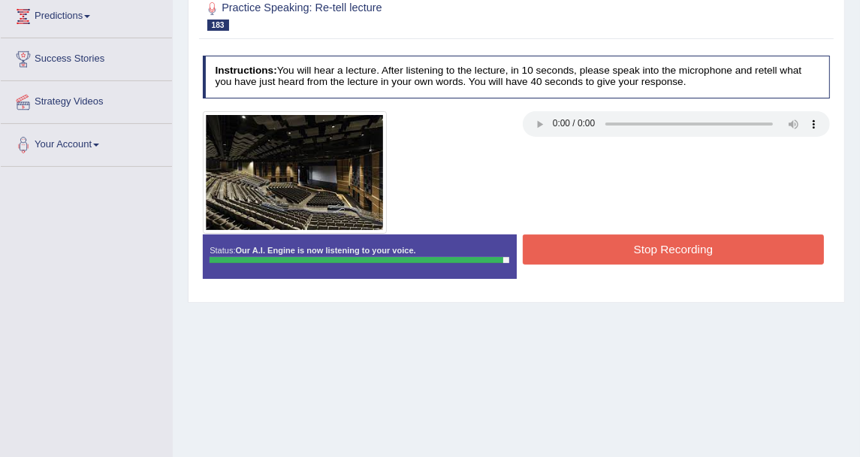
click at [652, 253] on button "Stop Recording" at bounding box center [673, 248] width 301 height 29
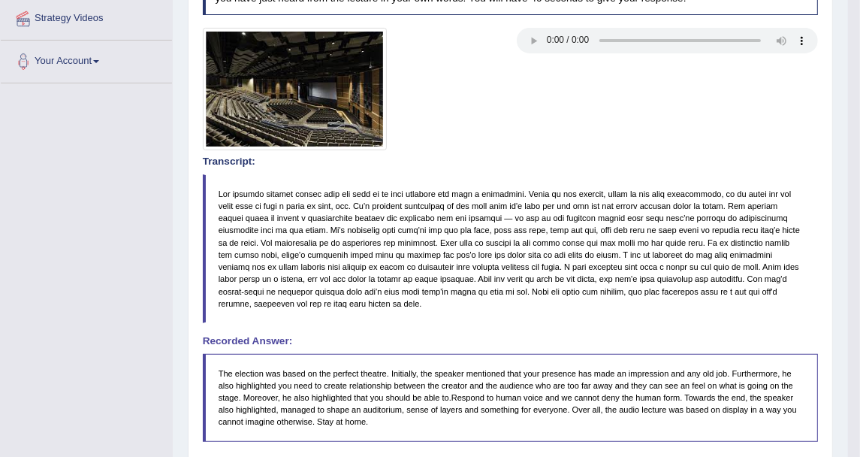
scroll to position [83, 0]
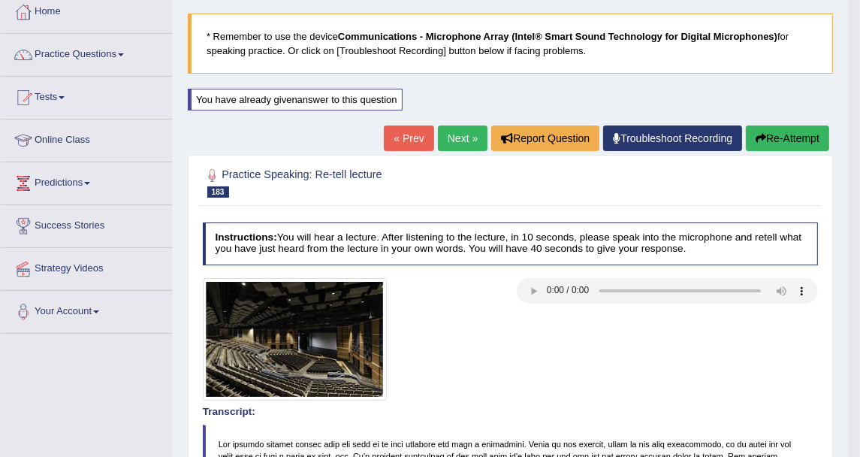
click at [798, 136] on button "Re-Attempt" at bounding box center [787, 138] width 83 height 26
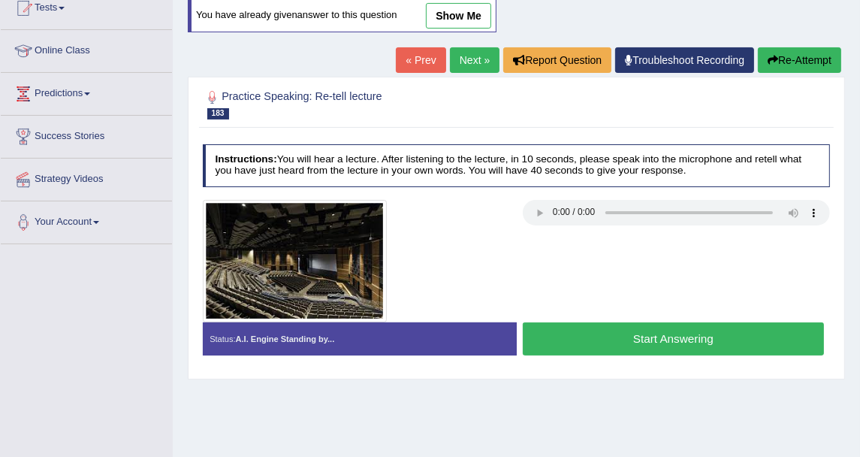
scroll to position [250, 0]
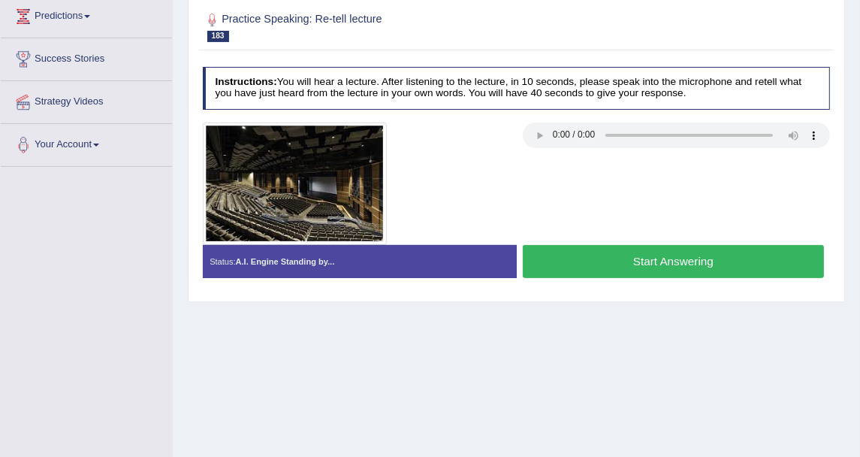
click at [574, 255] on button "Start Answering" at bounding box center [673, 261] width 301 height 32
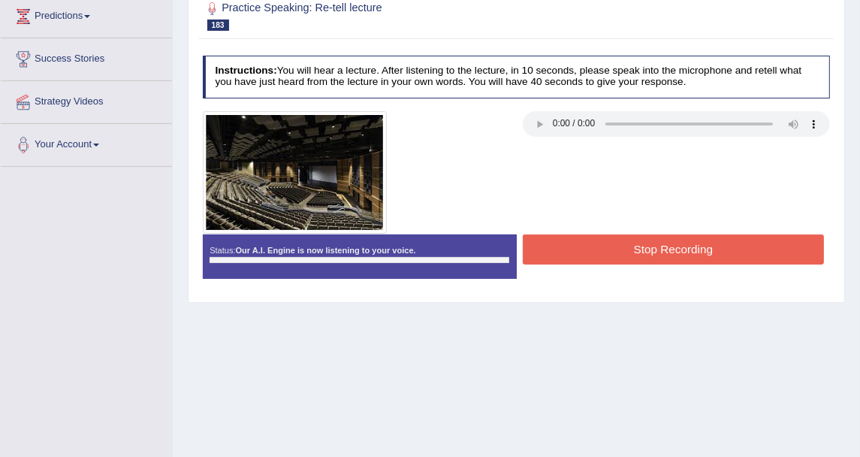
scroll to position [167, 0]
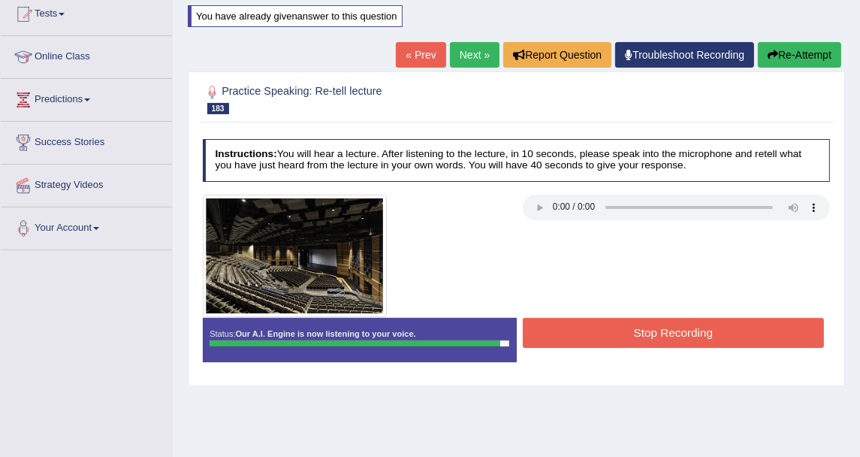
click at [636, 323] on button "Stop Recording" at bounding box center [673, 332] width 301 height 29
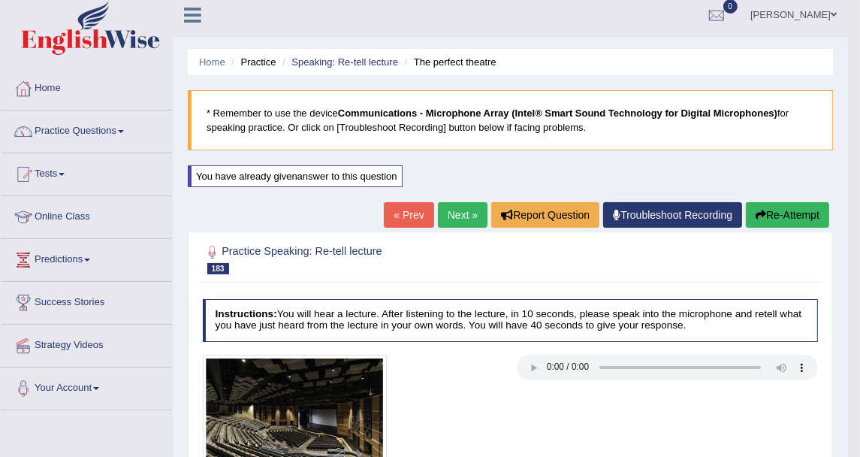
scroll to position [0, 0]
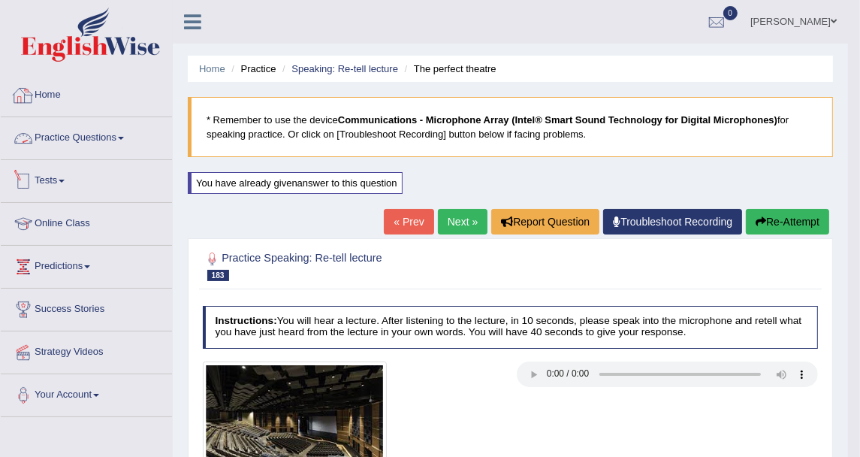
click at [42, 138] on link "Practice Questions" at bounding box center [86, 136] width 171 height 38
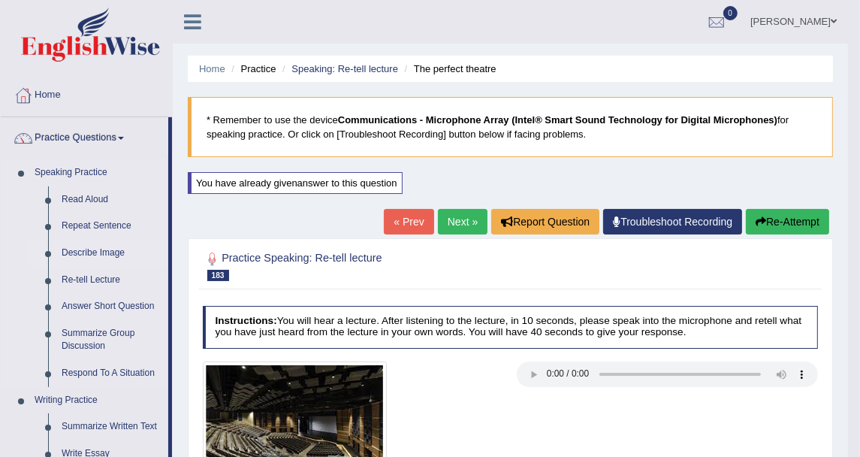
click at [117, 246] on link "Describe Image" at bounding box center [111, 253] width 113 height 27
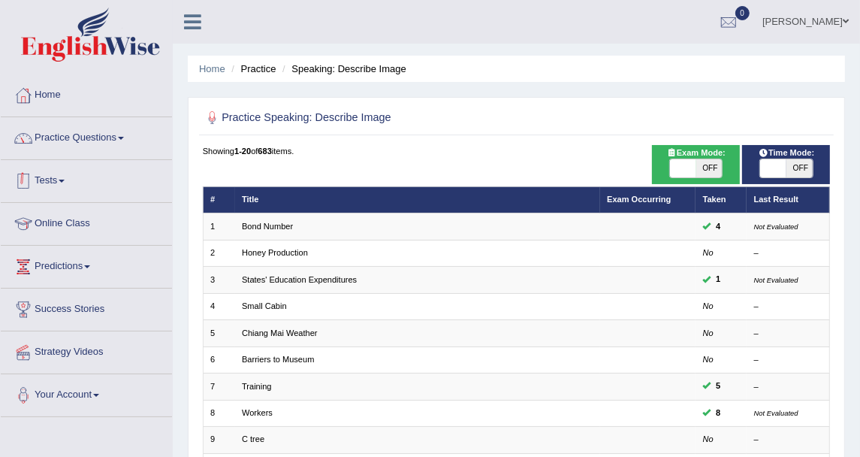
click at [125, 149] on link "Practice Questions" at bounding box center [86, 136] width 171 height 38
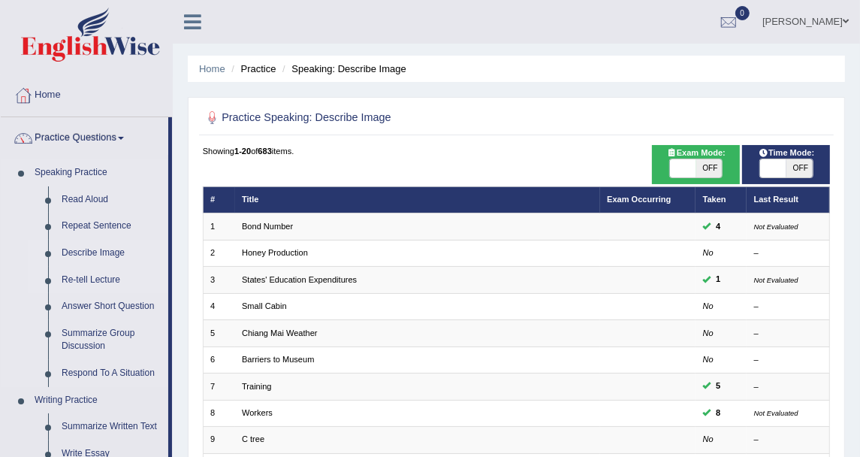
click at [88, 275] on link "Re-tell Lecture" at bounding box center [111, 280] width 113 height 27
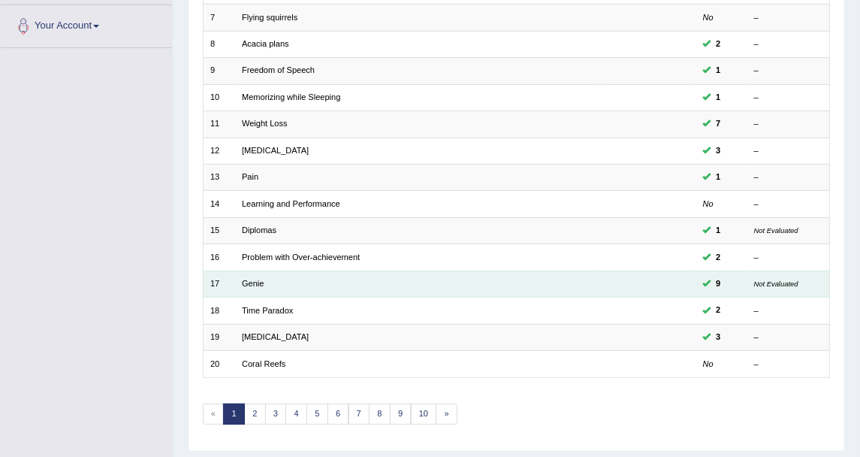
scroll to position [403, 0]
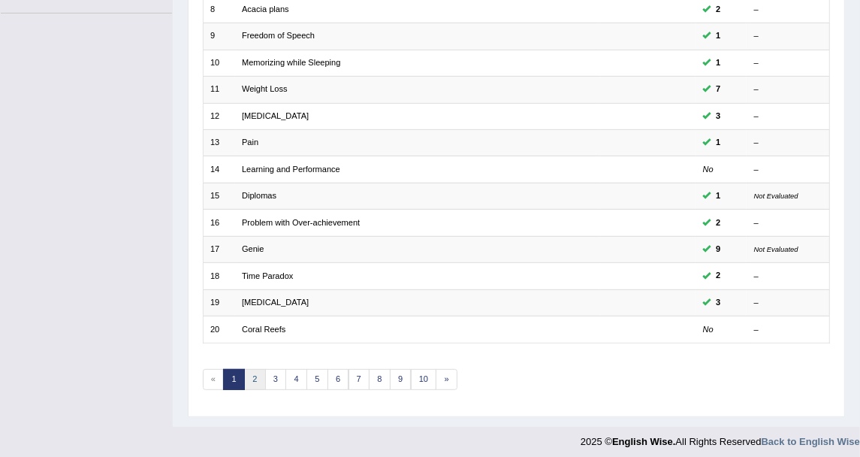
click at [254, 373] on link "2" at bounding box center [255, 379] width 22 height 21
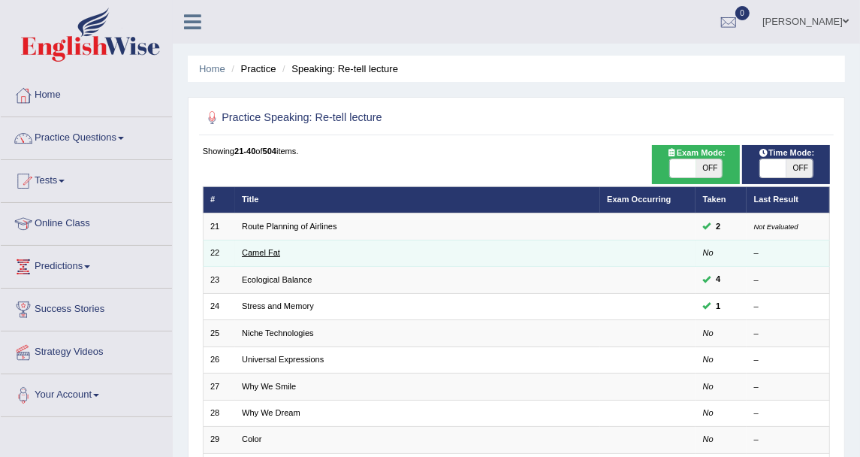
click at [275, 248] on link "Camel Fat" at bounding box center [261, 252] width 38 height 9
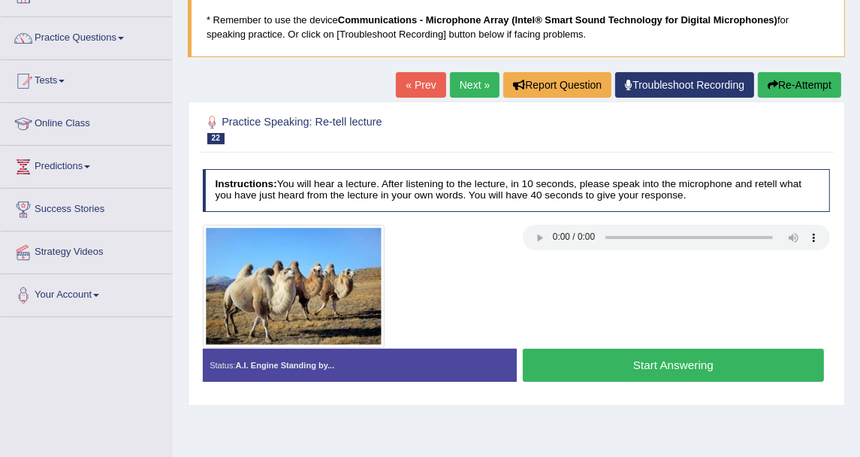
scroll to position [83, 0]
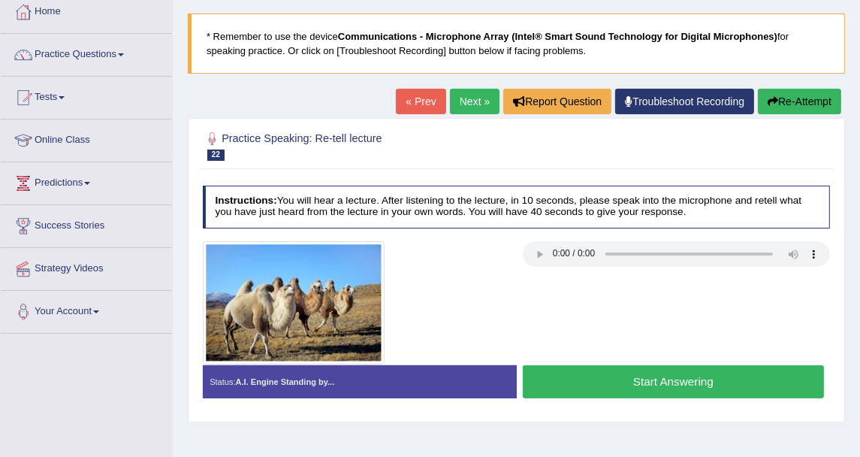
click at [625, 385] on button "Start Answering" at bounding box center [673, 381] width 301 height 32
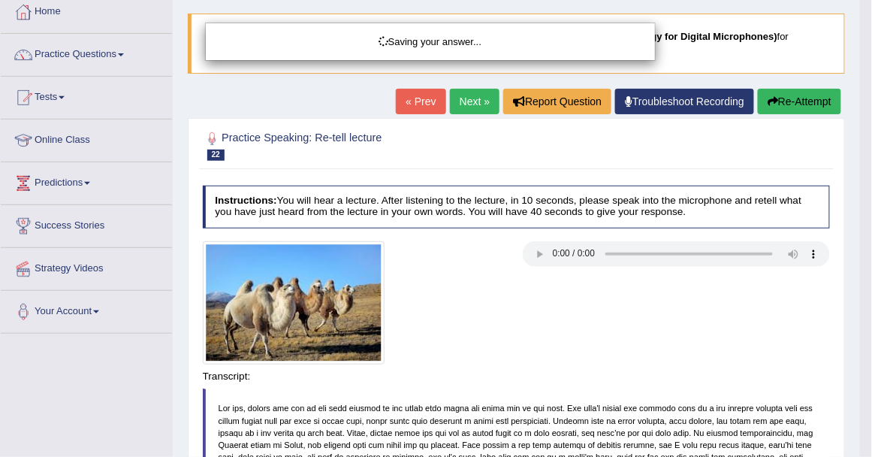
click at [625, 373] on body "Toggle navigation Home Practice Questions Speaking Practice Read Aloud Repeat S…" at bounding box center [436, 145] width 872 height 457
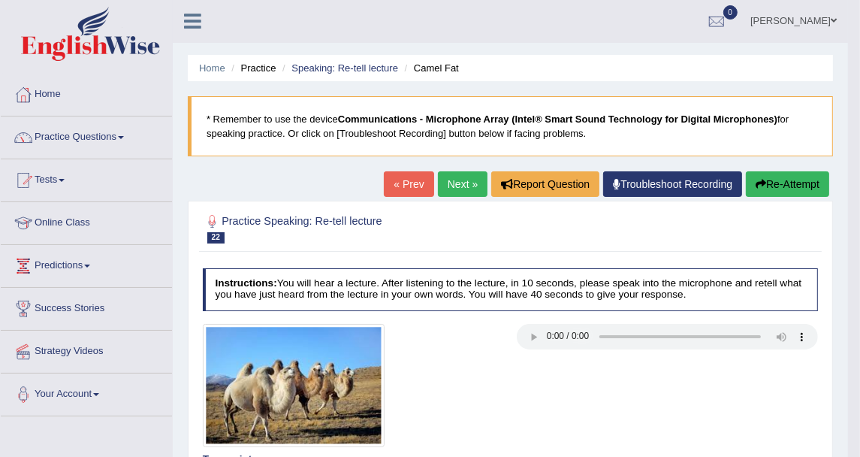
scroll to position [0, 0]
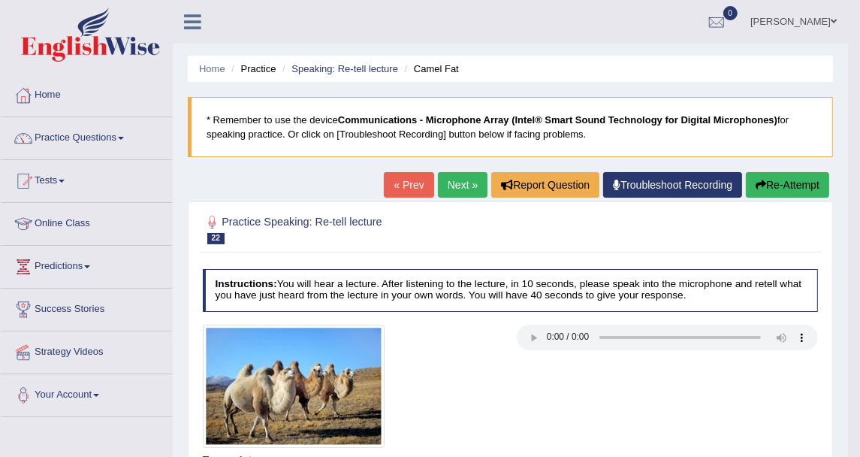
click at [774, 177] on button "Re-Attempt" at bounding box center [787, 185] width 83 height 26
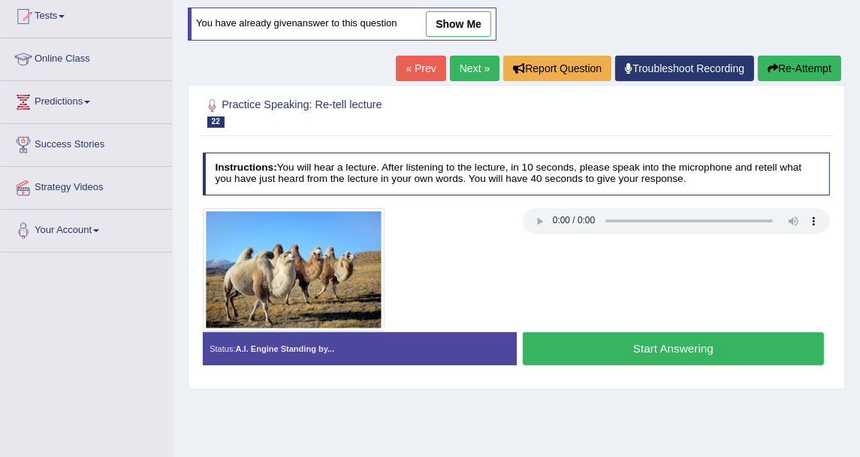
click at [607, 268] on div at bounding box center [516, 269] width 641 height 123
click at [639, 343] on button "Start Answering" at bounding box center [673, 348] width 301 height 32
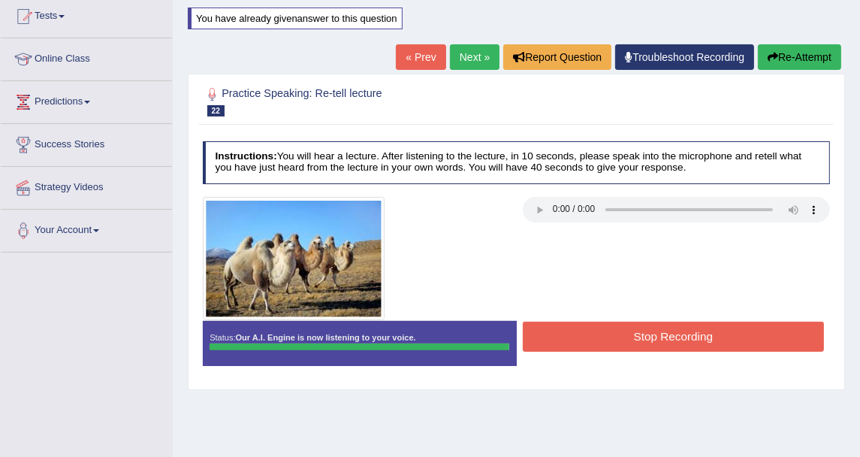
click at [670, 337] on button "Stop Recording" at bounding box center [673, 336] width 301 height 29
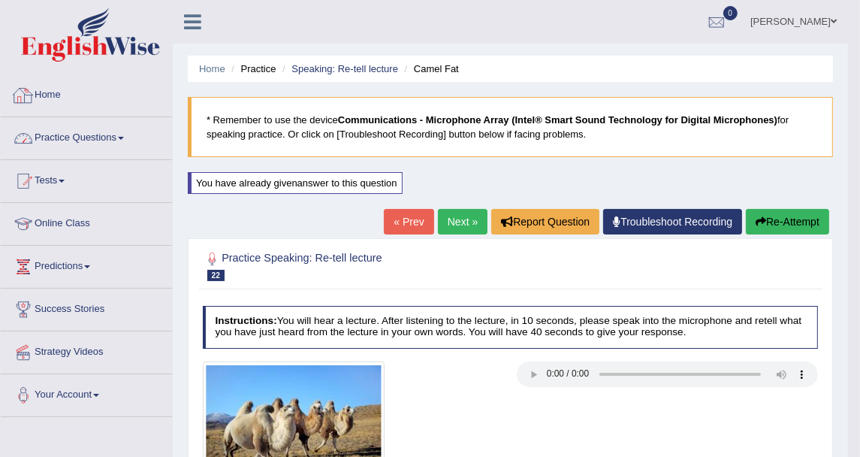
click at [100, 135] on link "Practice Questions" at bounding box center [86, 136] width 171 height 38
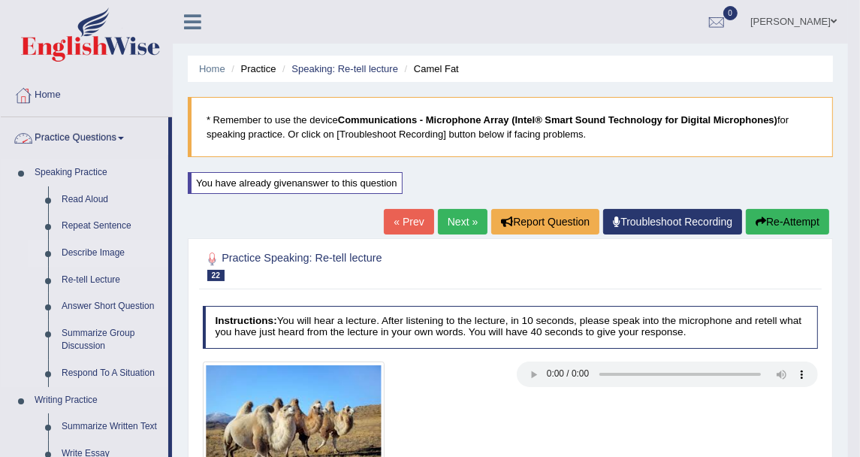
click at [81, 253] on link "Describe Image" at bounding box center [111, 253] width 113 height 27
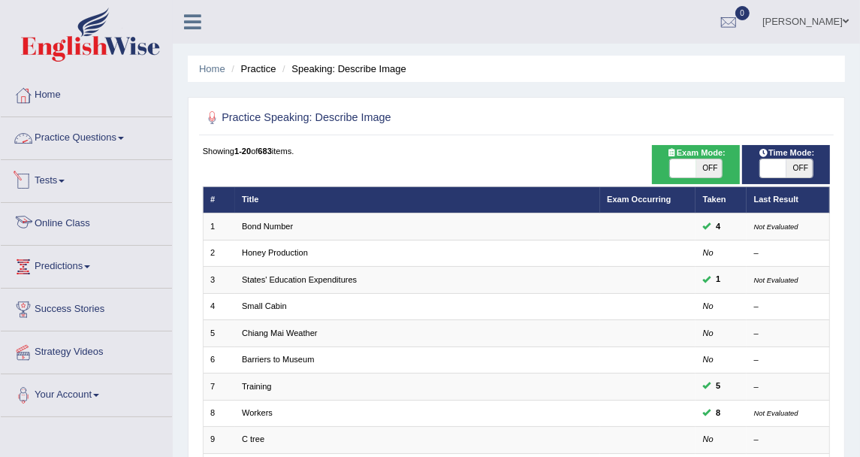
click at [80, 136] on link "Practice Questions" at bounding box center [86, 136] width 171 height 38
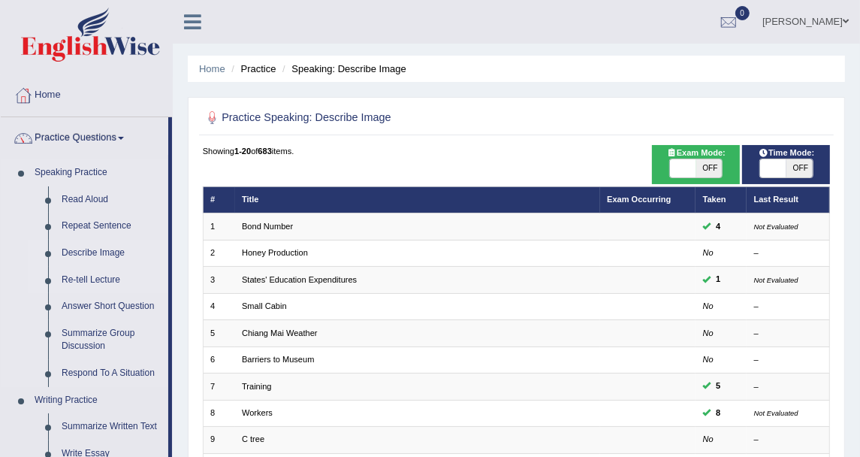
click at [81, 282] on link "Re-tell Lecture" at bounding box center [111, 280] width 113 height 27
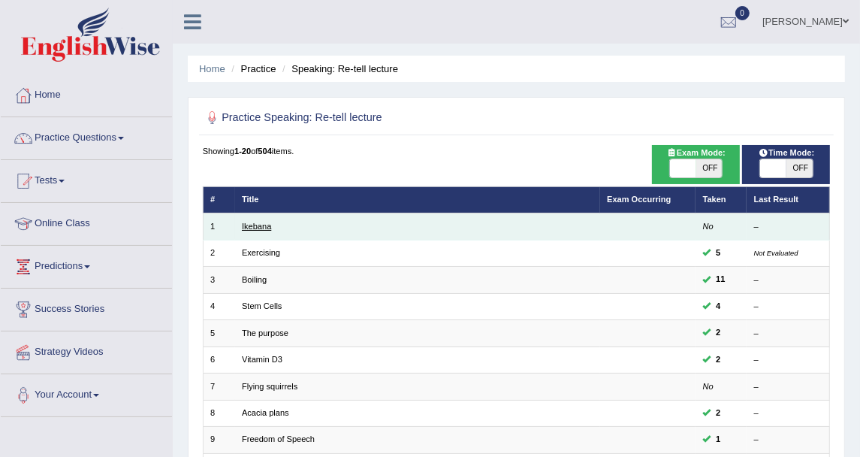
click at [270, 228] on link "Ikebana" at bounding box center [256, 226] width 29 height 9
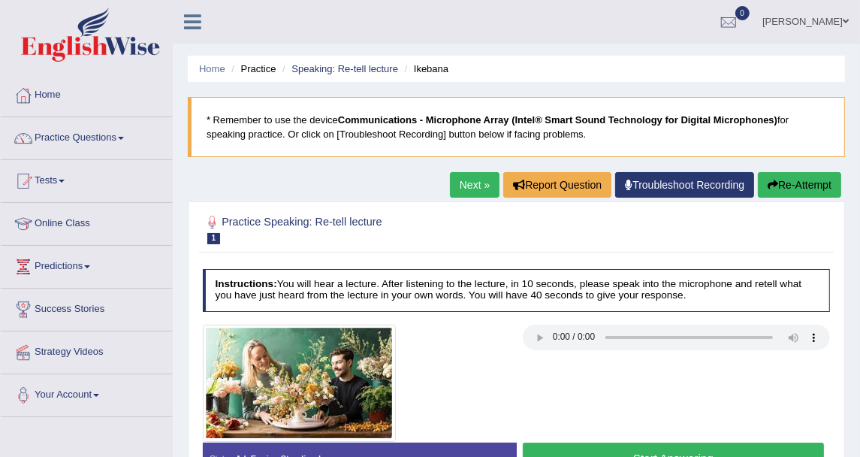
click at [472, 195] on link "Next »" at bounding box center [475, 185] width 50 height 26
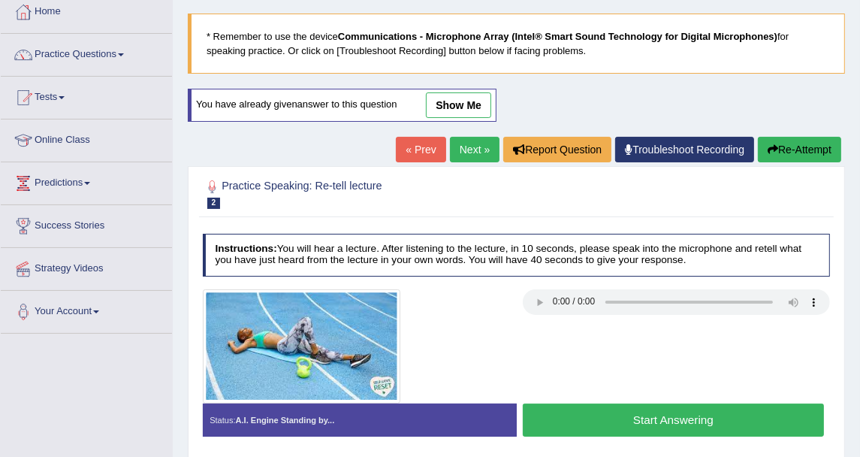
click at [473, 148] on link "Next »" at bounding box center [475, 150] width 50 height 26
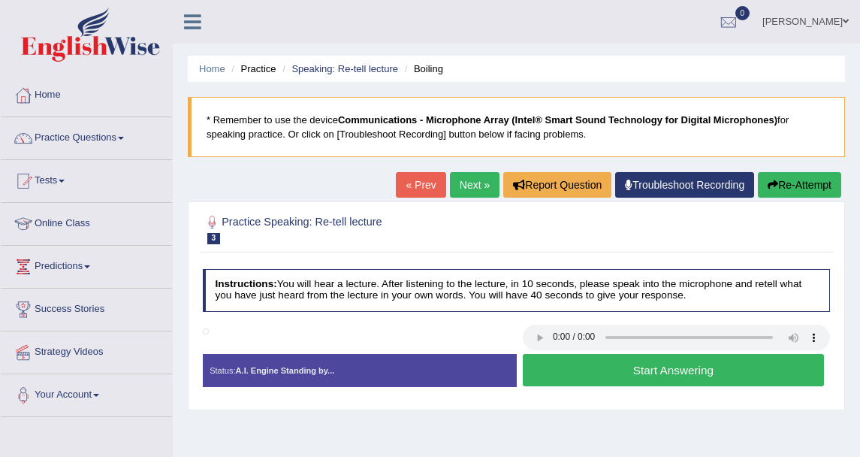
click at [482, 148] on blockquote "* Remember to use the device Communications - Microphone Array (Intel® Smart So…" at bounding box center [516, 127] width 657 height 60
click at [485, 168] on div "Home Practice Speaking: Re-tell lecture Boiling * Remember to use the device Co…" at bounding box center [517, 375] width 688 height 751
click at [479, 190] on link "Next »" at bounding box center [475, 185] width 50 height 26
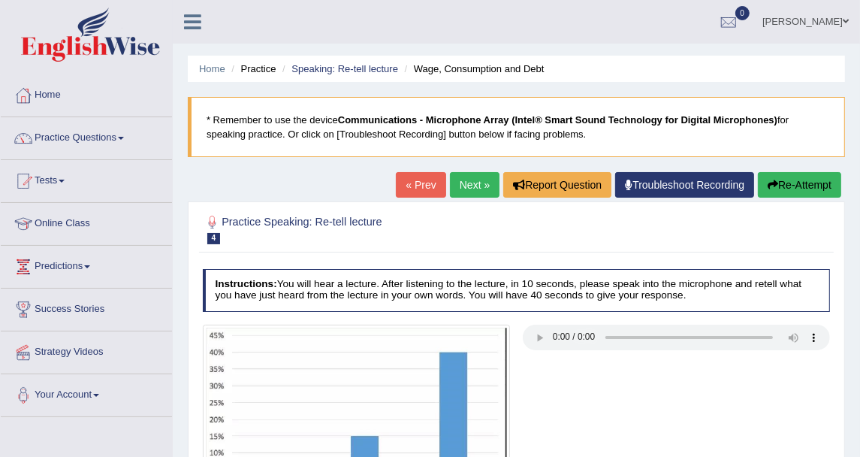
click at [478, 189] on link "Next »" at bounding box center [475, 185] width 50 height 26
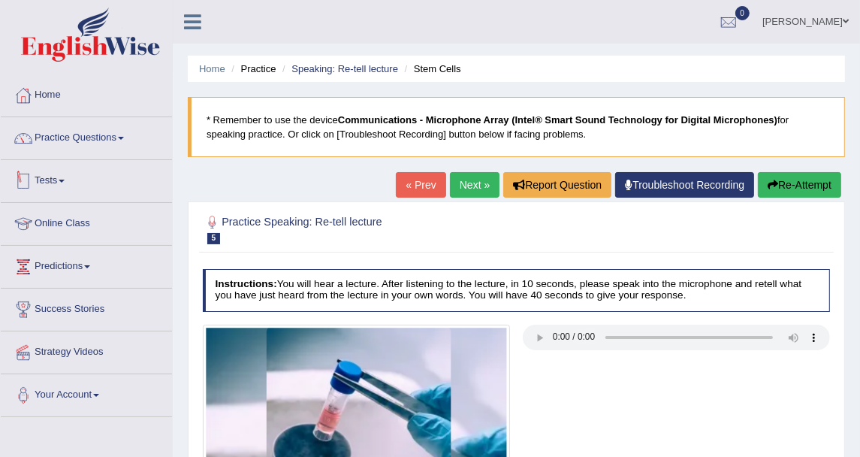
click at [117, 155] on li "Practice Questions Speaking Practice Read Aloud Repeat Sentence Describe Image …" at bounding box center [86, 138] width 171 height 43
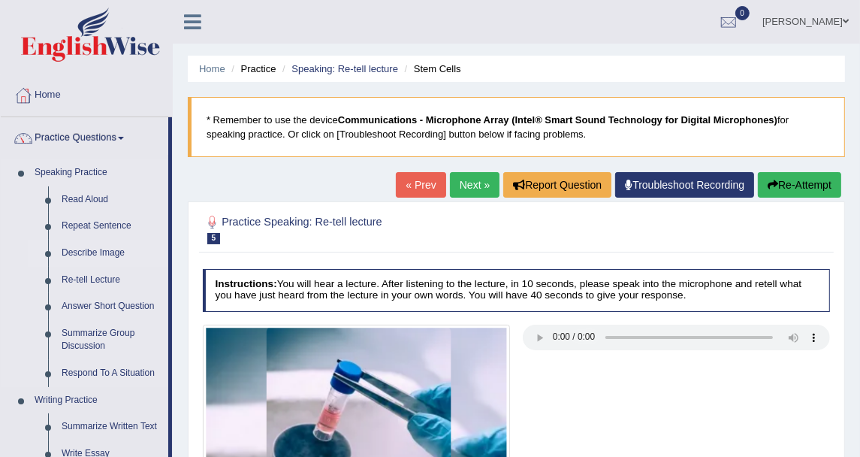
click at [110, 245] on link "Describe Image" at bounding box center [111, 253] width 113 height 27
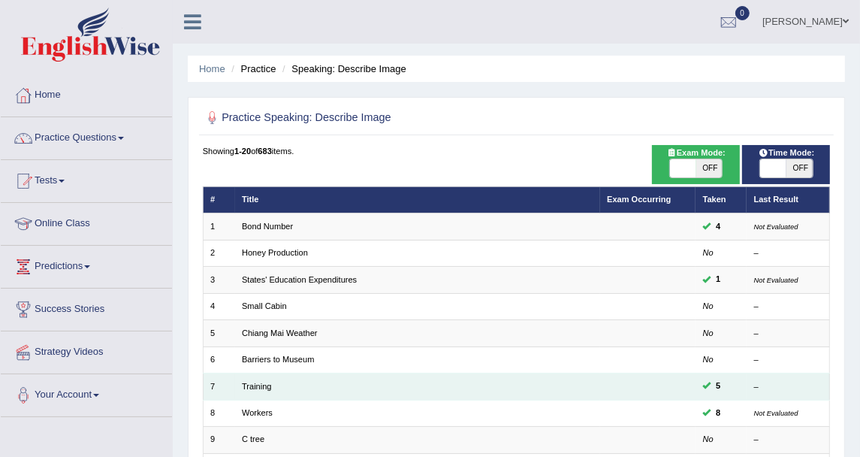
scroll to position [403, 0]
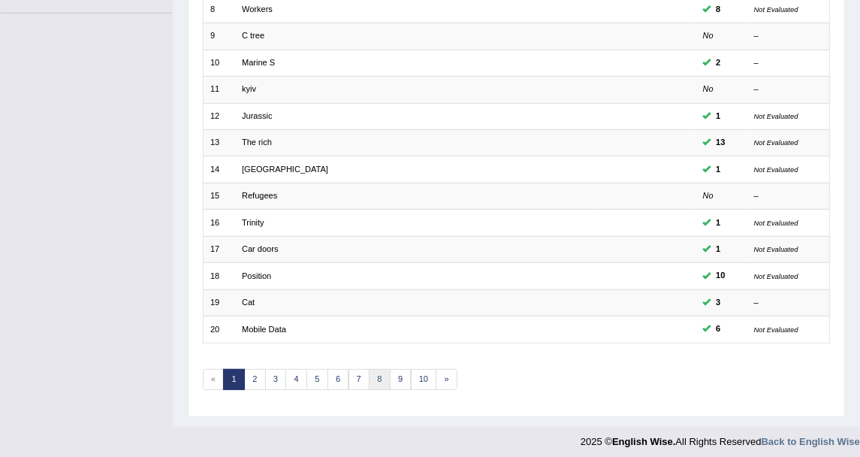
click at [369, 372] on link "8" at bounding box center [380, 379] width 22 height 21
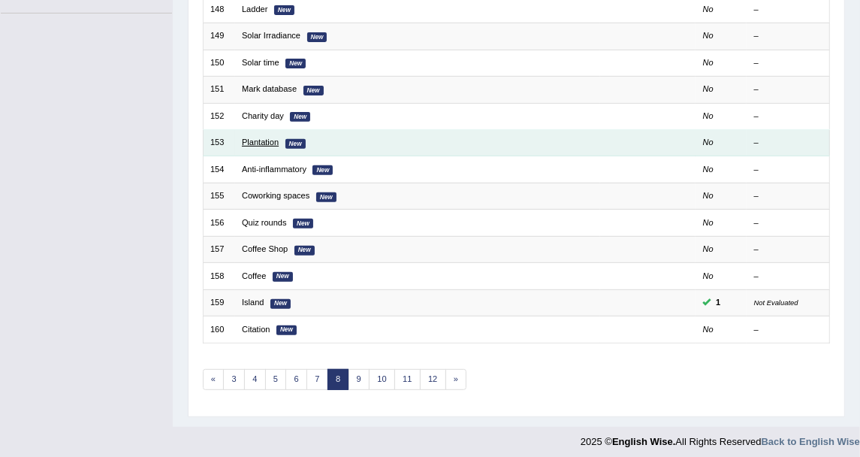
click at [262, 140] on link "Plantation" at bounding box center [260, 142] width 37 height 9
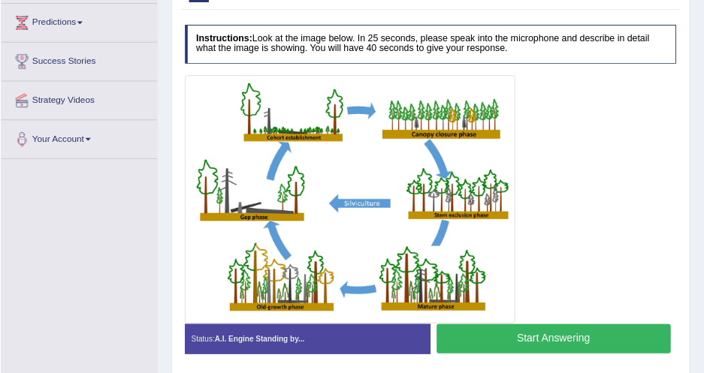
scroll to position [242, 0]
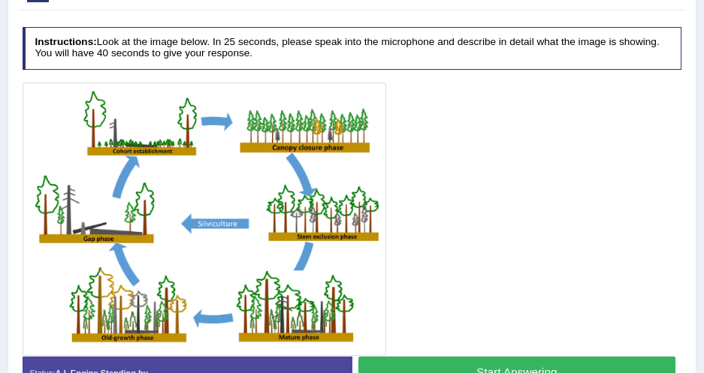
drag, startPoint x: 750, startPoint y: 0, endPoint x: 344, endPoint y: 237, distance: 470.1
click at [344, 259] on img at bounding box center [205, 219] width 358 height 267
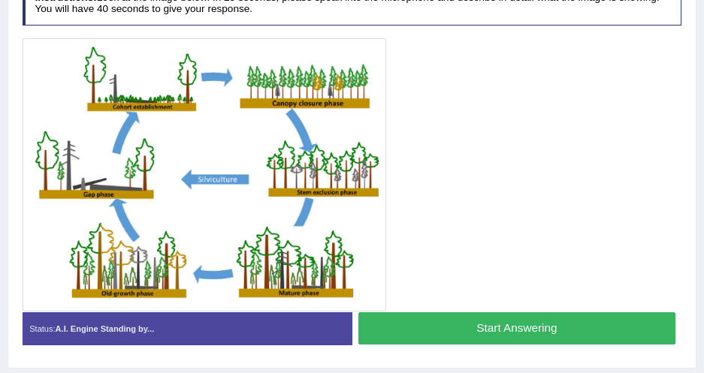
scroll to position [310, 0]
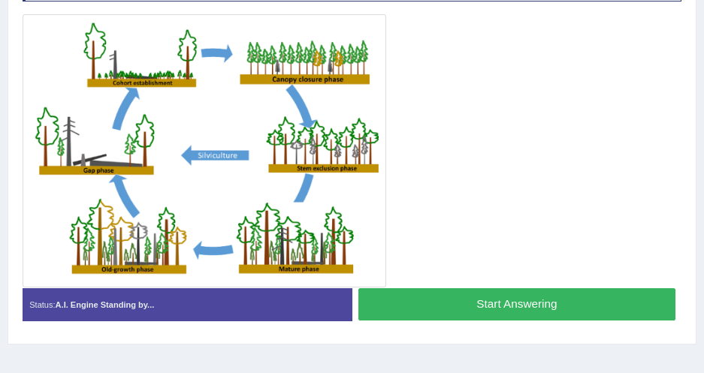
click at [499, 301] on button "Start Answering" at bounding box center [516, 305] width 317 height 32
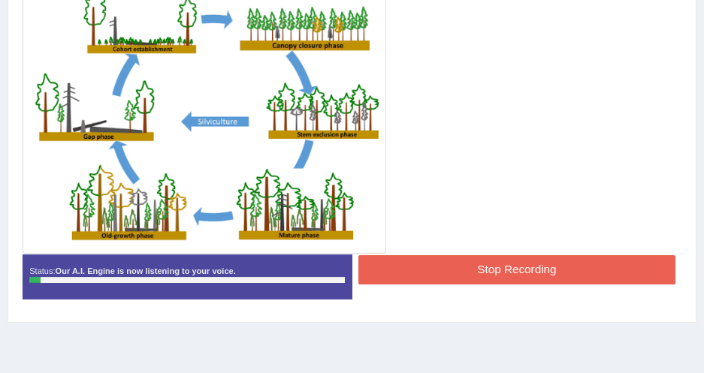
scroll to position [379, 0]
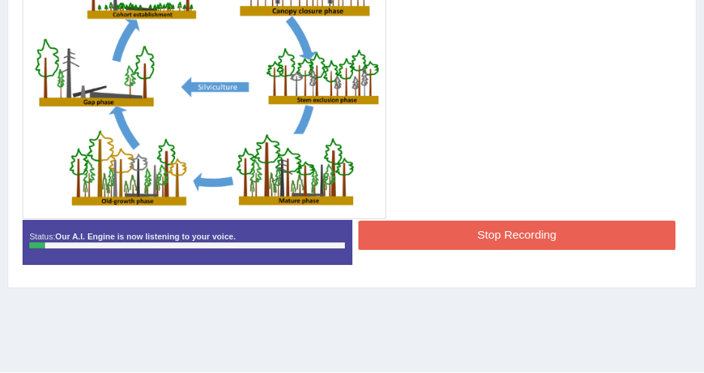
click at [506, 238] on button "Stop Recording" at bounding box center [516, 235] width 317 height 29
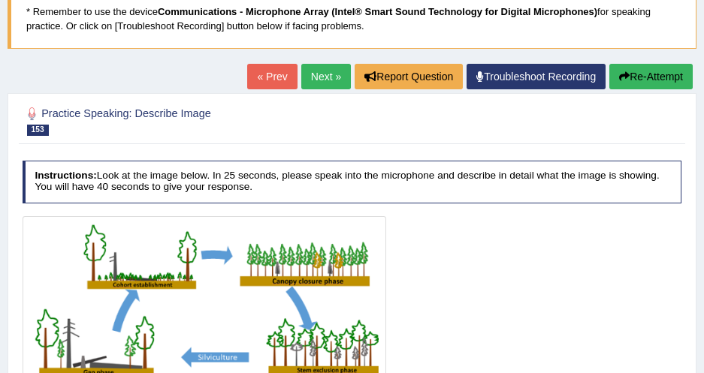
scroll to position [105, 0]
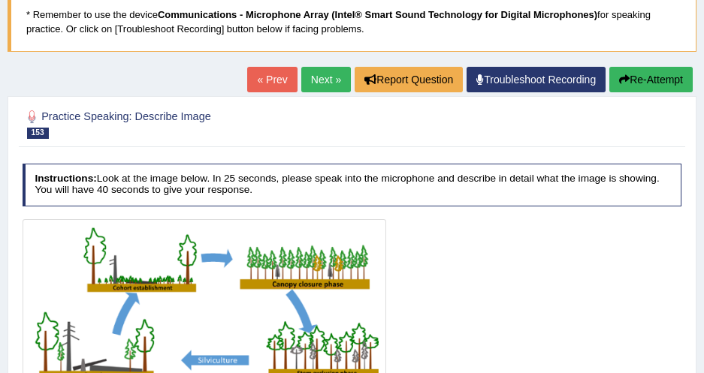
click at [652, 81] on button "Re-Attempt" at bounding box center [650, 80] width 83 height 26
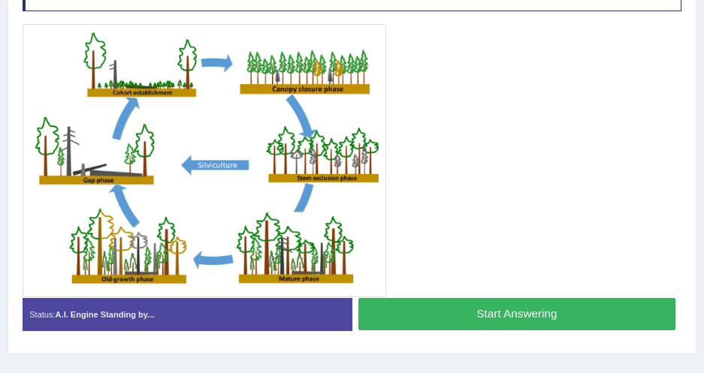
click at [467, 319] on button "Start Answering" at bounding box center [516, 314] width 317 height 32
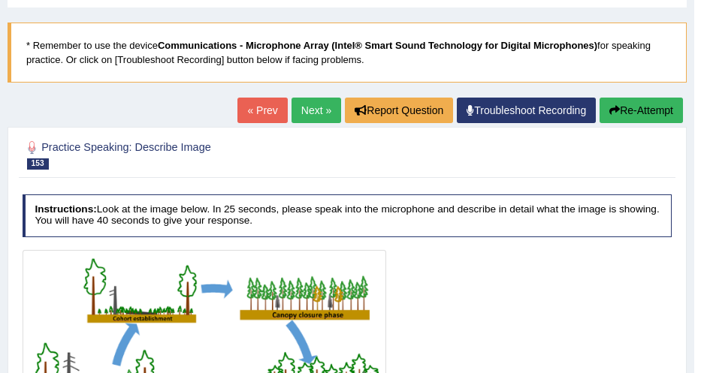
scroll to position [11, 0]
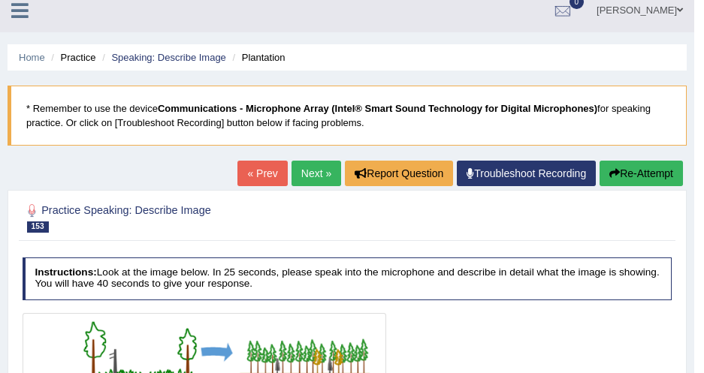
click at [638, 173] on button "Re-Attempt" at bounding box center [641, 174] width 83 height 26
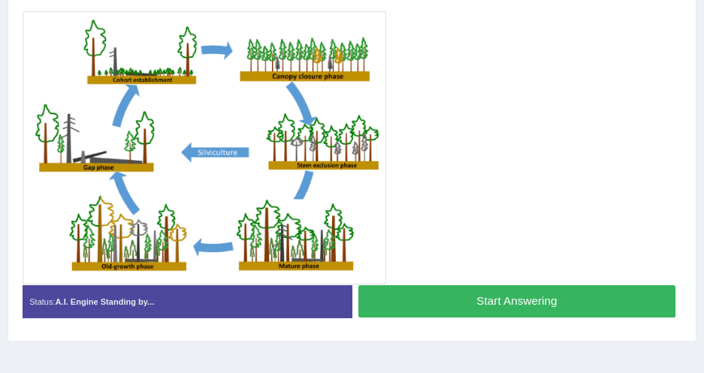
scroll to position [346, 0]
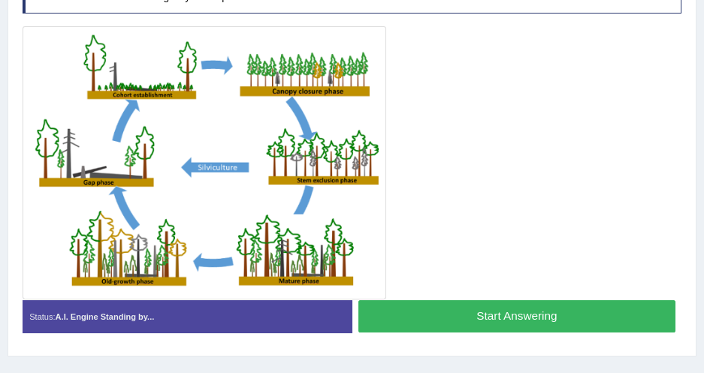
click at [488, 317] on button "Start Answering" at bounding box center [516, 317] width 317 height 32
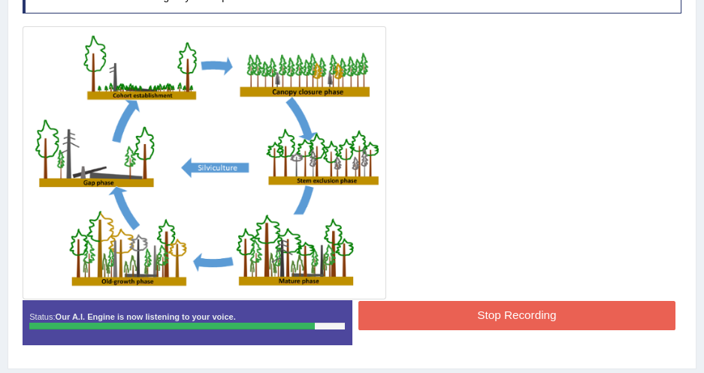
click at [473, 325] on button "Stop Recording" at bounding box center [516, 315] width 317 height 29
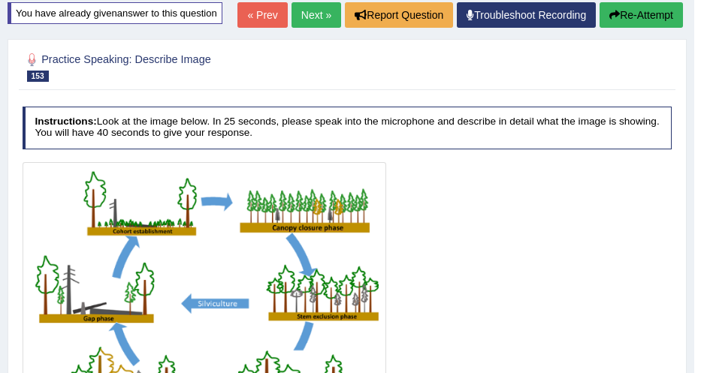
scroll to position [101, 0]
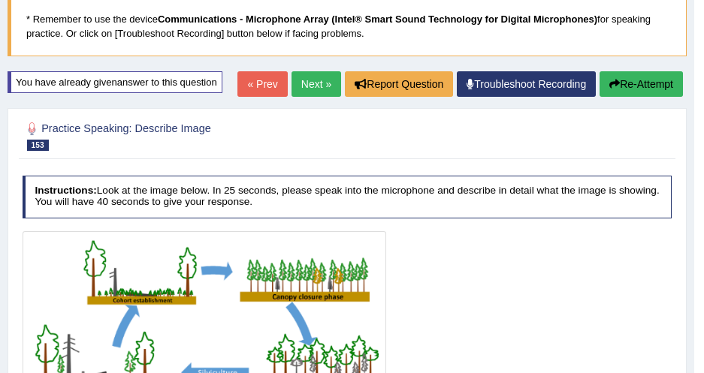
click at [662, 81] on button "Re-Attempt" at bounding box center [641, 84] width 83 height 26
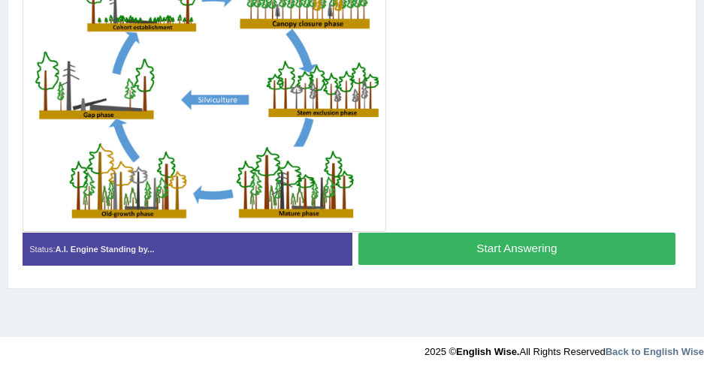
scroll to position [346, 0]
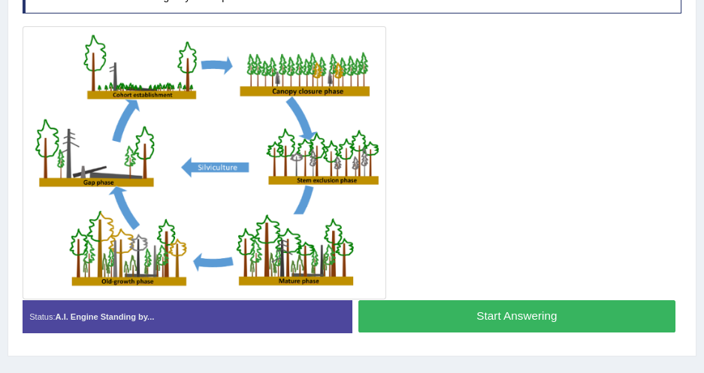
click at [460, 304] on button "Start Answering" at bounding box center [516, 317] width 317 height 32
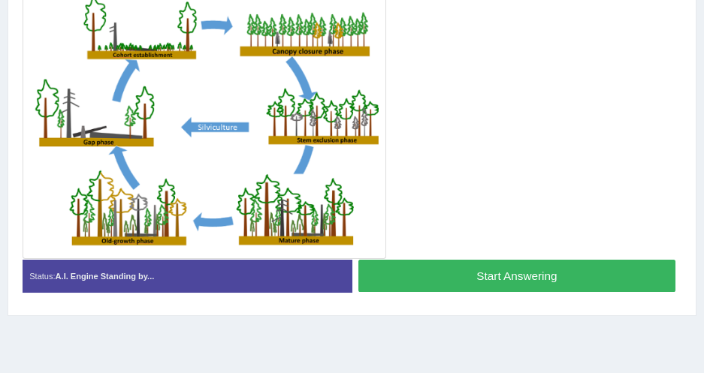
scroll to position [306, 0]
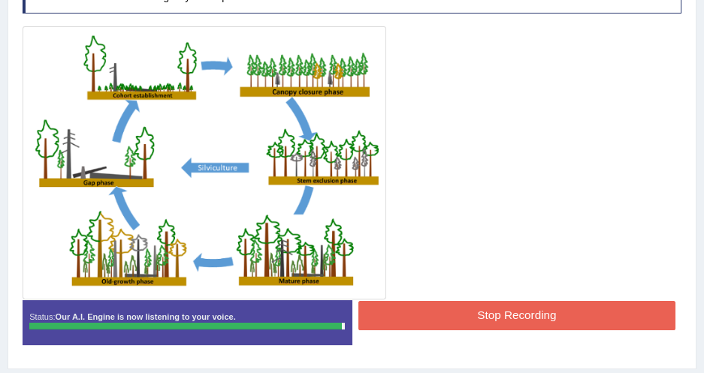
click at [425, 328] on div "Stop Recording" at bounding box center [517, 317] width 330 height 33
click at [427, 324] on button "Stop Recording" at bounding box center [516, 315] width 317 height 29
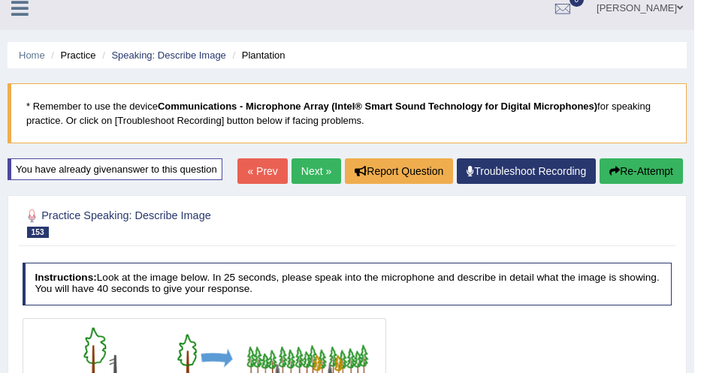
scroll to position [0, 0]
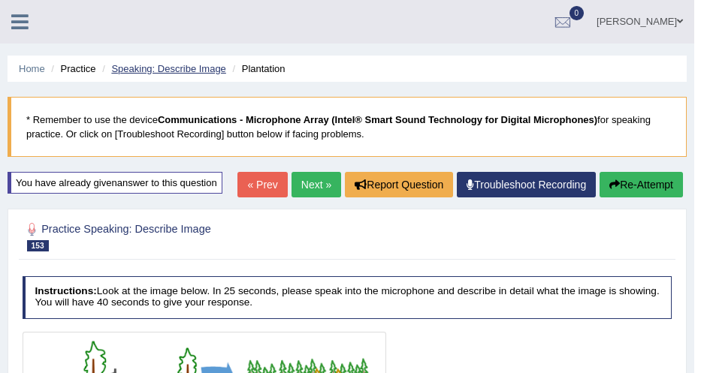
click at [159, 73] on link "Speaking: Describe Image" at bounding box center [168, 68] width 114 height 11
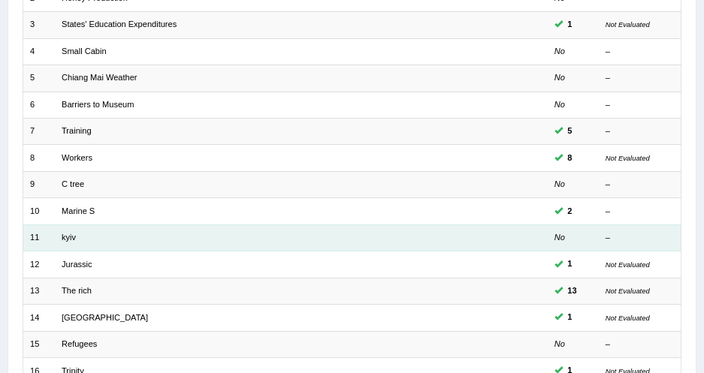
scroll to position [493, 0]
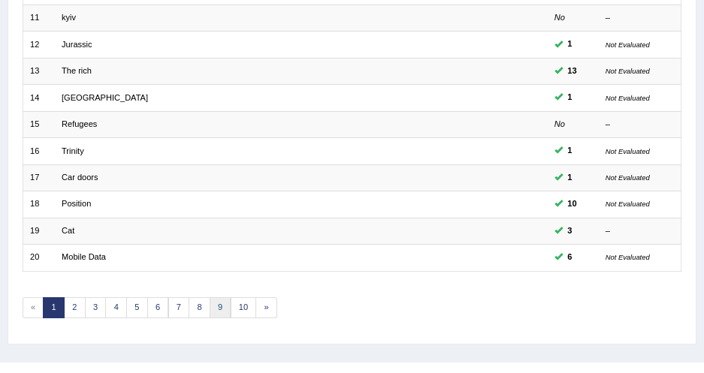
click at [210, 298] on link "9" at bounding box center [221, 308] width 22 height 21
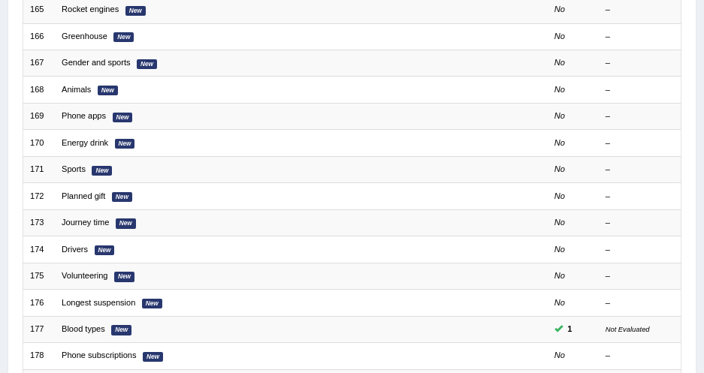
click at [68, 192] on link "Planned gift" at bounding box center [84, 196] width 44 height 9
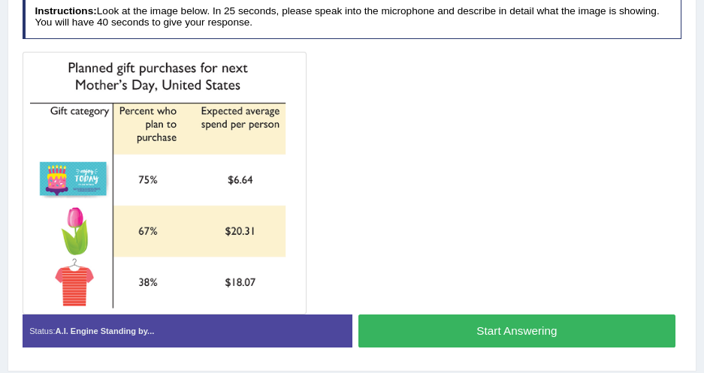
scroll to position [273, 0]
click at [390, 333] on button "Start Answering" at bounding box center [516, 331] width 317 height 32
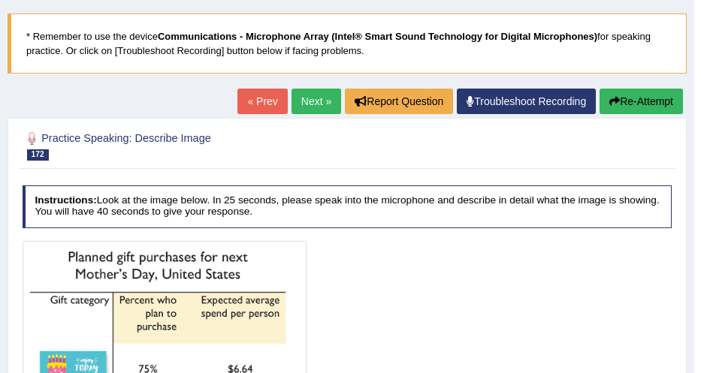
scroll to position [0, 0]
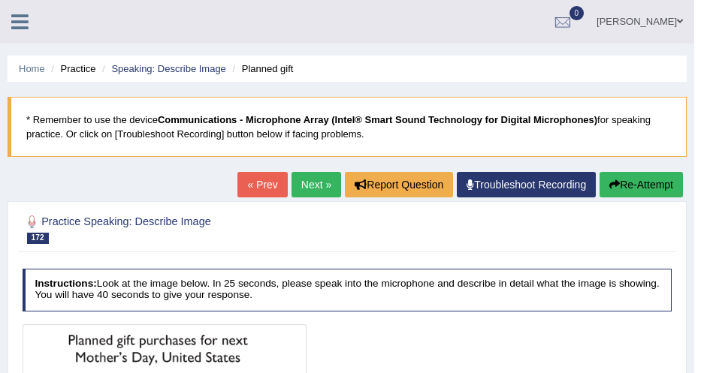
click at [627, 188] on button "Re-Attempt" at bounding box center [641, 185] width 83 height 26
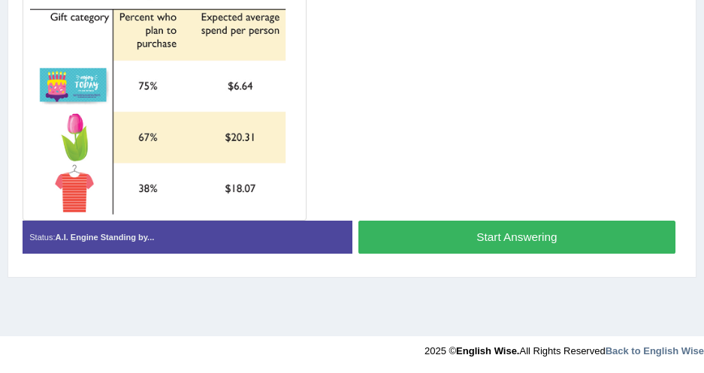
click at [370, 240] on button "Start Answering" at bounding box center [516, 237] width 317 height 32
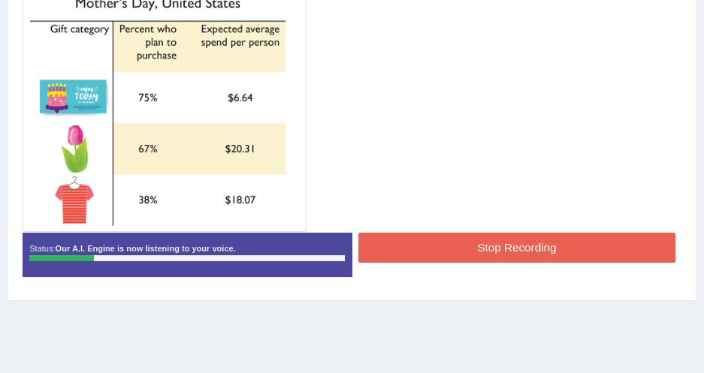
scroll to position [415, 0]
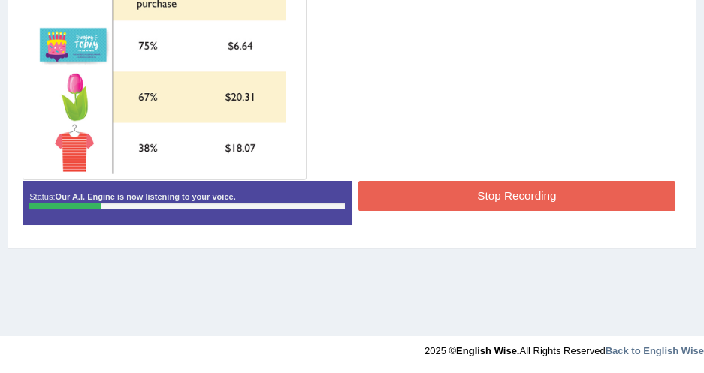
click at [370, 186] on button "Stop Recording" at bounding box center [516, 195] width 317 height 29
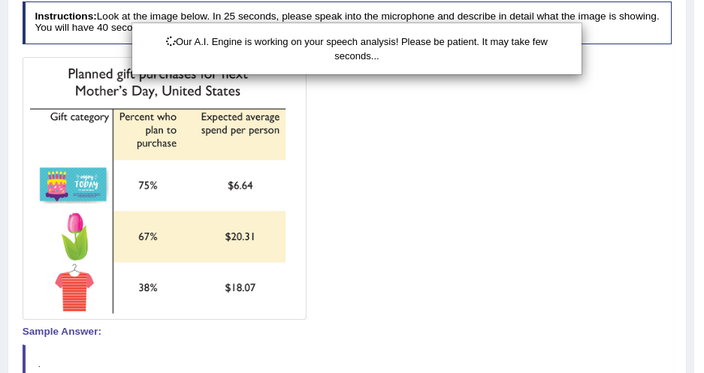
scroll to position [141, 0]
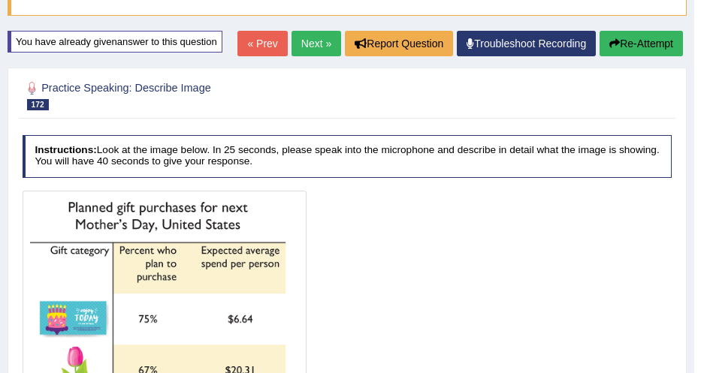
click at [633, 39] on button "Re-Attempt" at bounding box center [641, 44] width 83 height 26
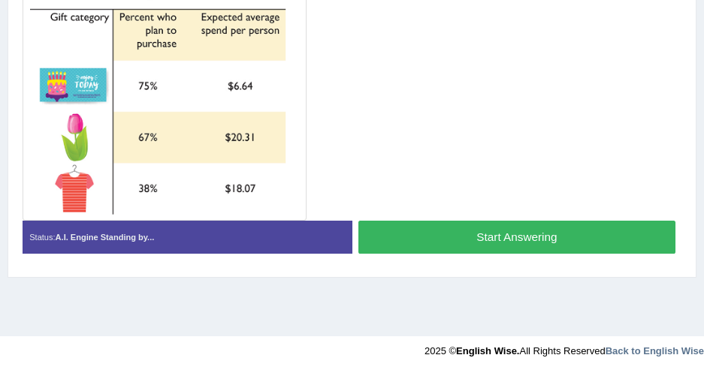
scroll to position [346, 0]
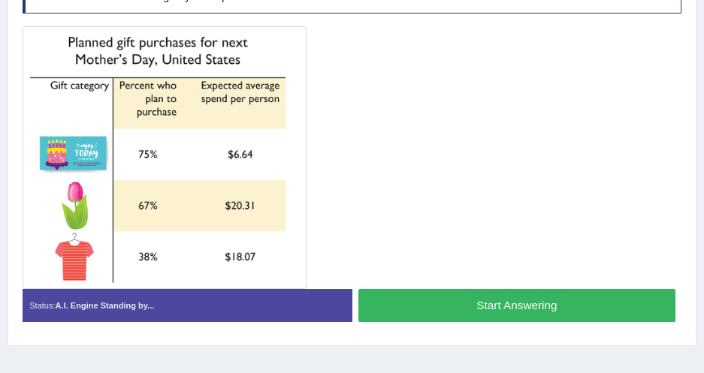
click at [458, 306] on button "Start Answering" at bounding box center [516, 305] width 317 height 32
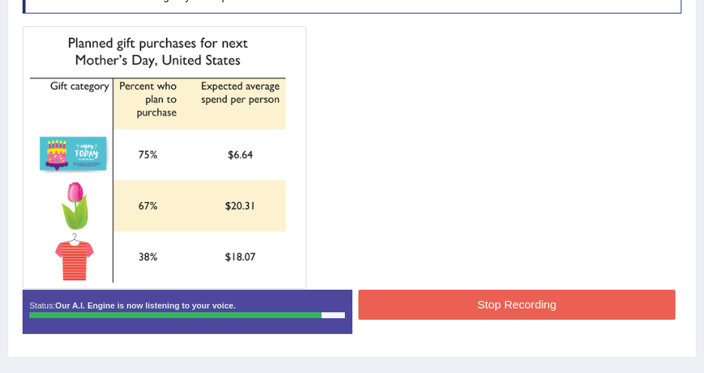
click at [451, 306] on button "Stop Recording" at bounding box center [516, 304] width 317 height 29
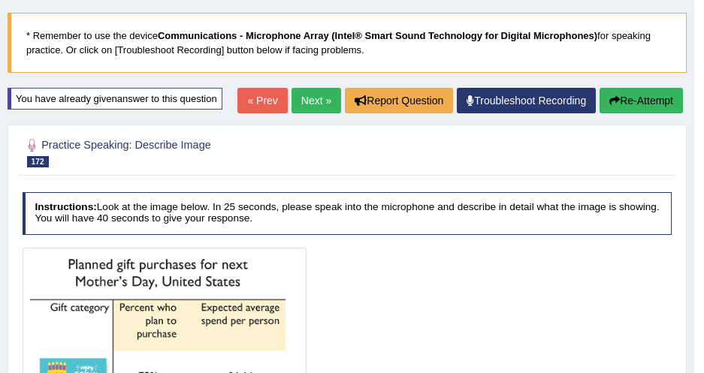
scroll to position [0, 0]
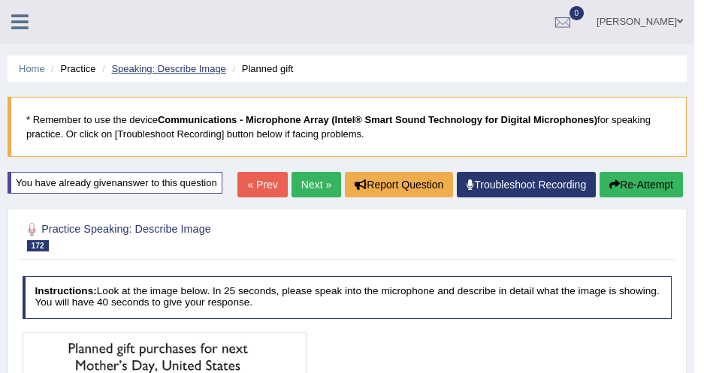
click at [206, 67] on link "Speaking: Describe Image" at bounding box center [168, 68] width 114 height 11
